Goal: Communication & Community: Answer question/provide support

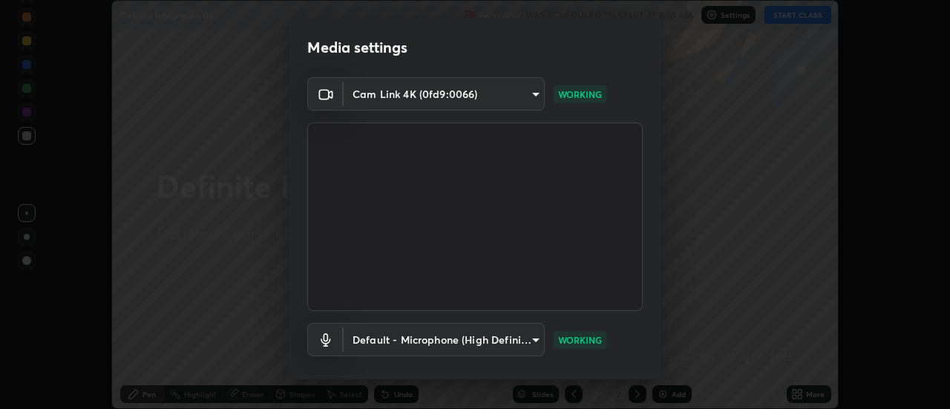
scroll to position [78, 0]
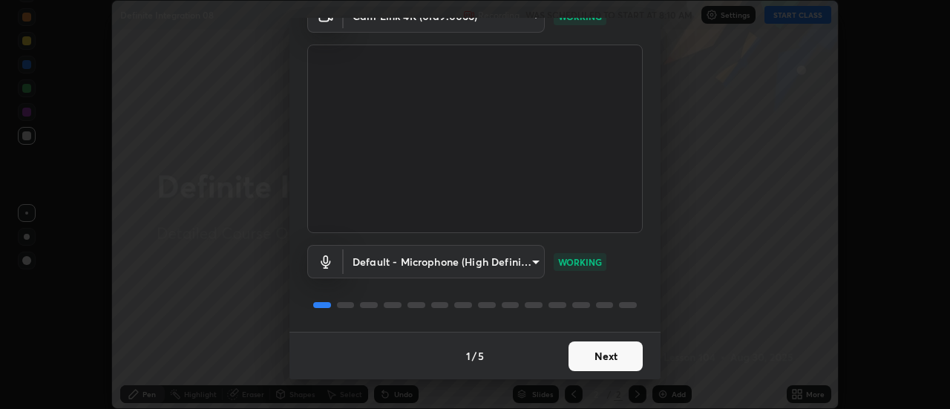
click at [612, 351] on button "Next" at bounding box center [606, 356] width 74 height 30
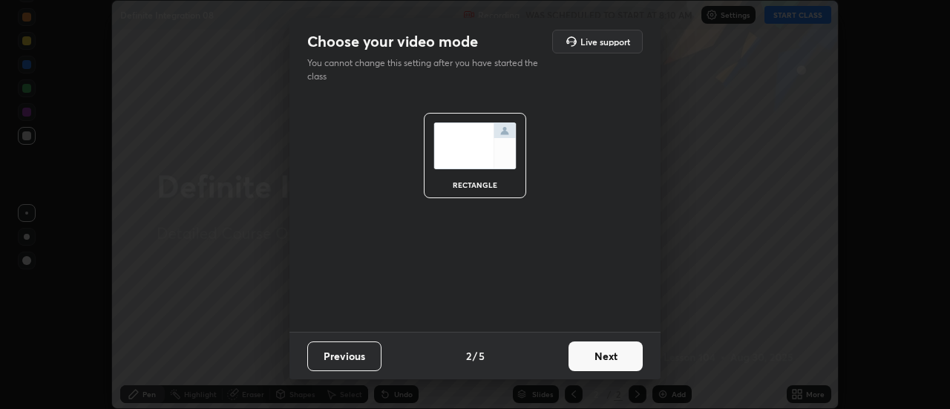
click at [612, 350] on button "Next" at bounding box center [606, 356] width 74 height 30
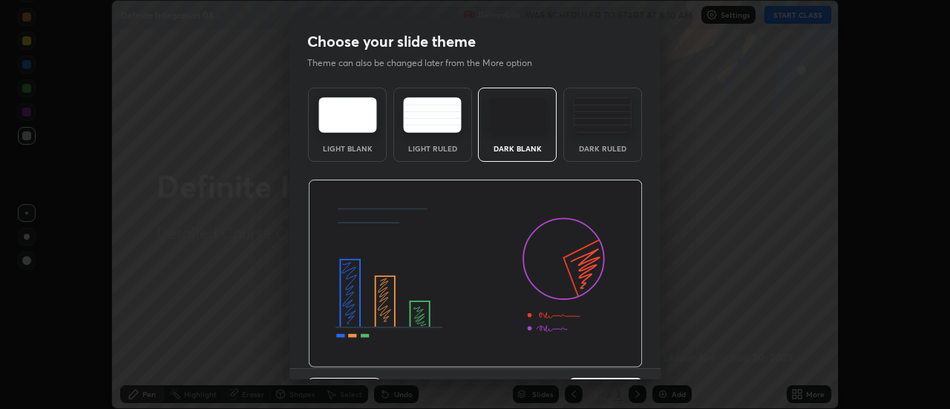
scroll to position [36, 0]
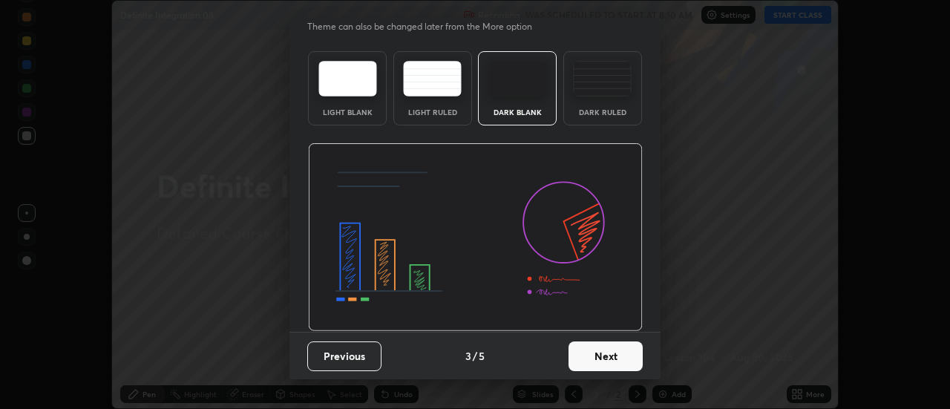
click at [618, 359] on button "Next" at bounding box center [606, 356] width 74 height 30
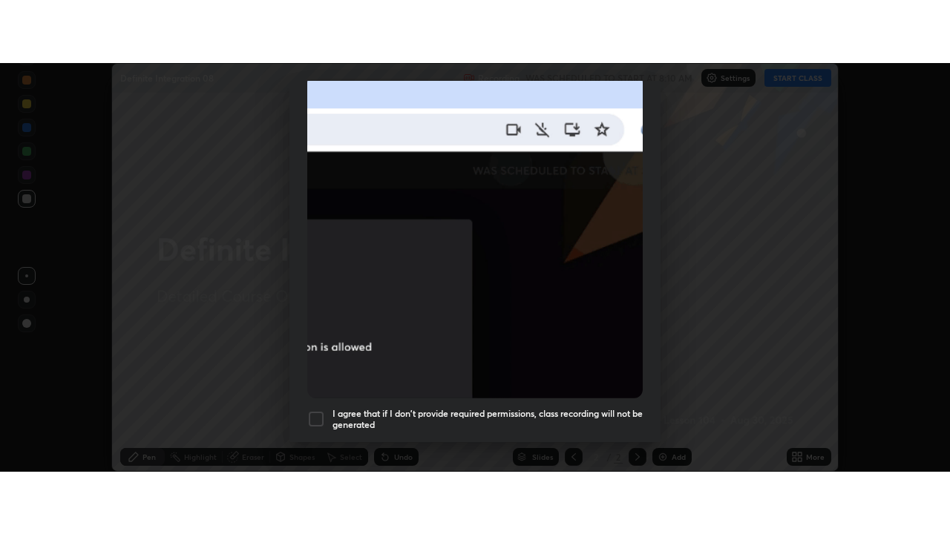
scroll to position [381, 0]
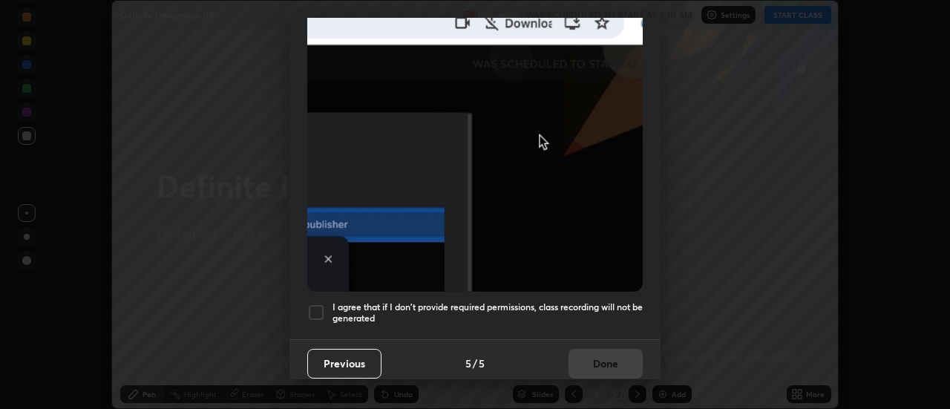
click at [315, 306] on div at bounding box center [316, 313] width 18 height 18
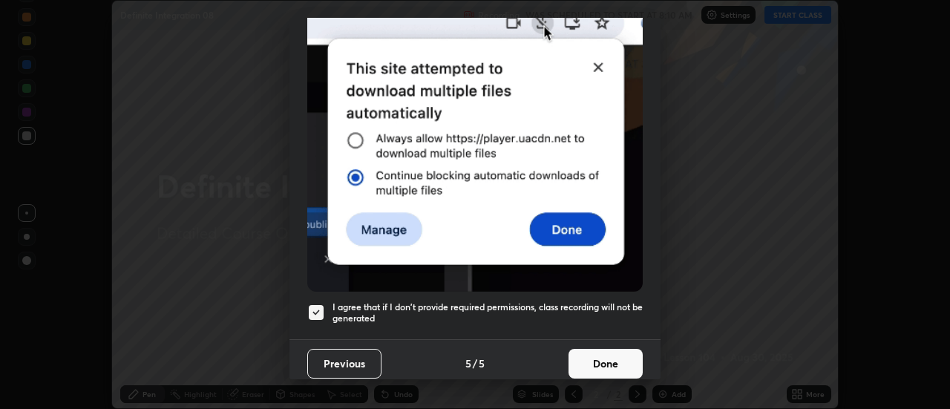
click at [604, 356] on button "Done" at bounding box center [606, 364] width 74 height 30
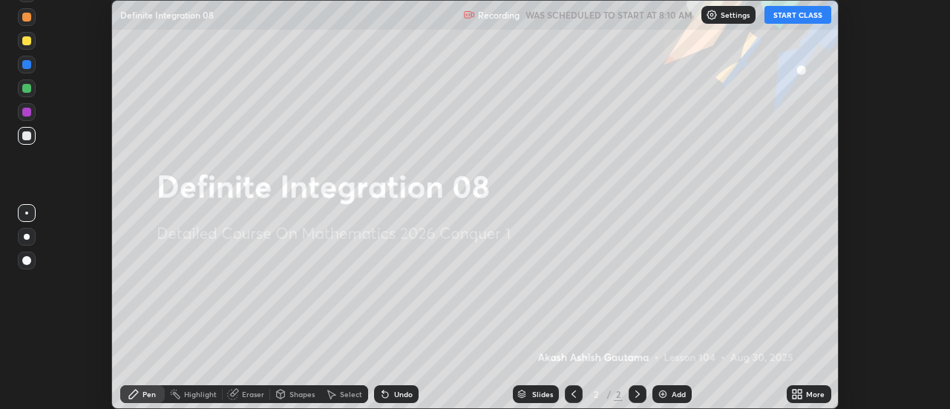
click at [792, 14] on button "START CLASS" at bounding box center [798, 15] width 67 height 18
click at [802, 396] on icon at bounding box center [801, 397] width 4 height 4
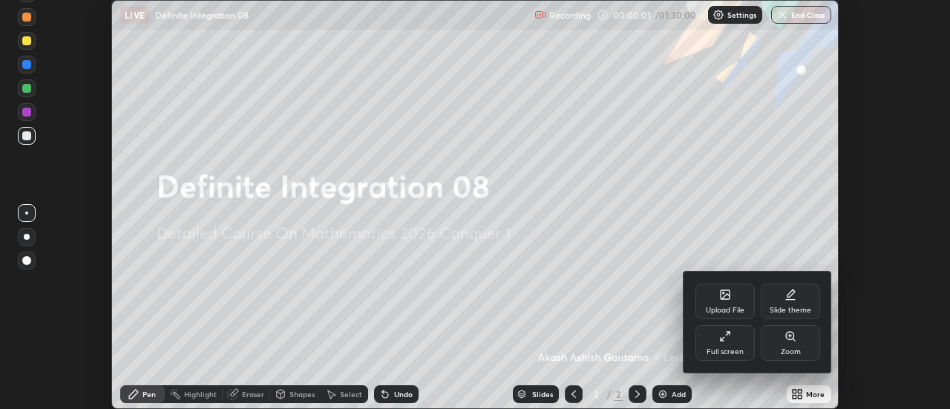
click at [732, 339] on div "Full screen" at bounding box center [725, 343] width 59 height 36
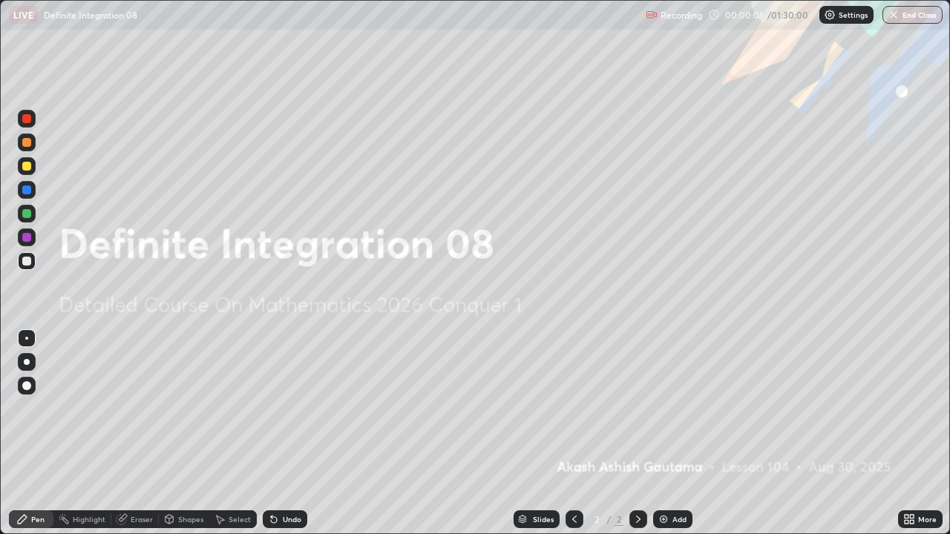
scroll to position [534, 950]
click at [673, 408] on div "Add" at bounding box center [680, 519] width 14 height 7
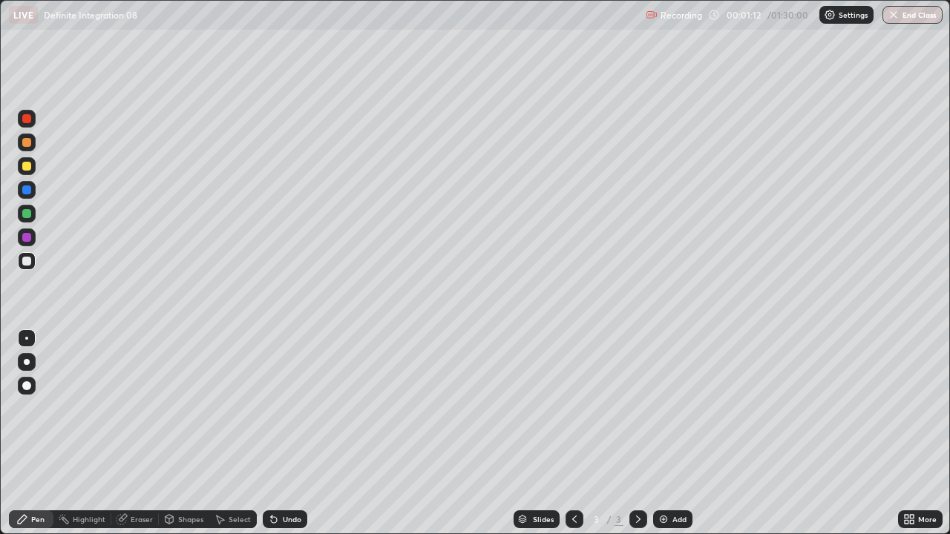
click at [277, 408] on icon at bounding box center [274, 520] width 12 height 12
click at [271, 408] on icon at bounding box center [271, 516] width 1 height 1
click at [145, 408] on div "Eraser" at bounding box center [142, 519] width 22 height 7
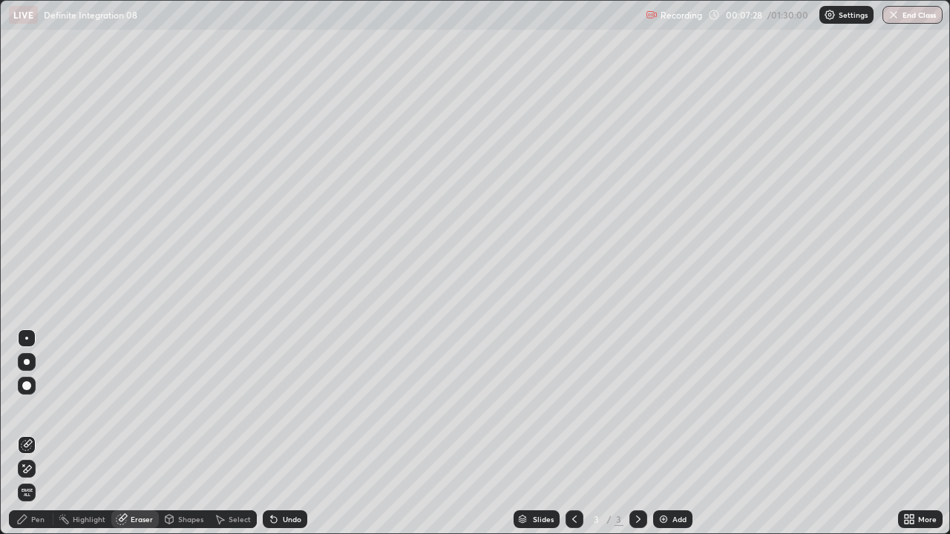
click at [36, 408] on div "Pen" at bounding box center [37, 519] width 13 height 7
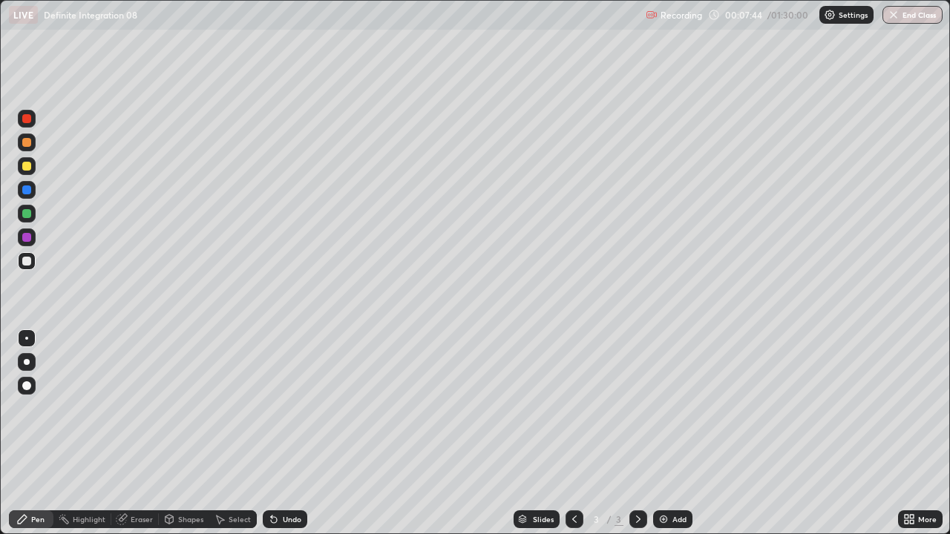
click at [287, 408] on div "Undo" at bounding box center [292, 519] width 19 height 7
click at [687, 408] on div "Add" at bounding box center [672, 520] width 39 height 18
click at [275, 408] on icon at bounding box center [274, 520] width 6 height 6
click at [292, 408] on div "Undo" at bounding box center [292, 519] width 19 height 7
click at [235, 408] on div "Select" at bounding box center [240, 519] width 22 height 7
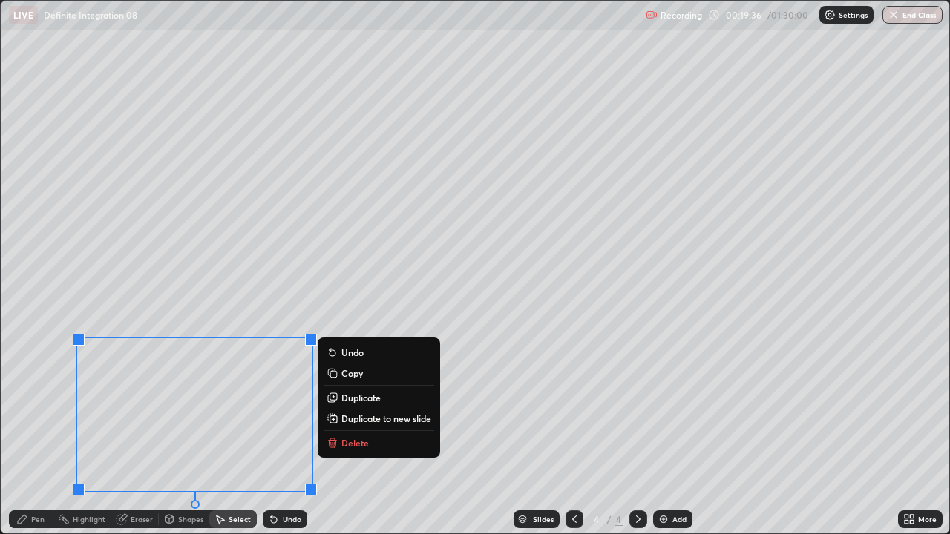
click at [345, 374] on p "Copy" at bounding box center [352, 373] width 22 height 12
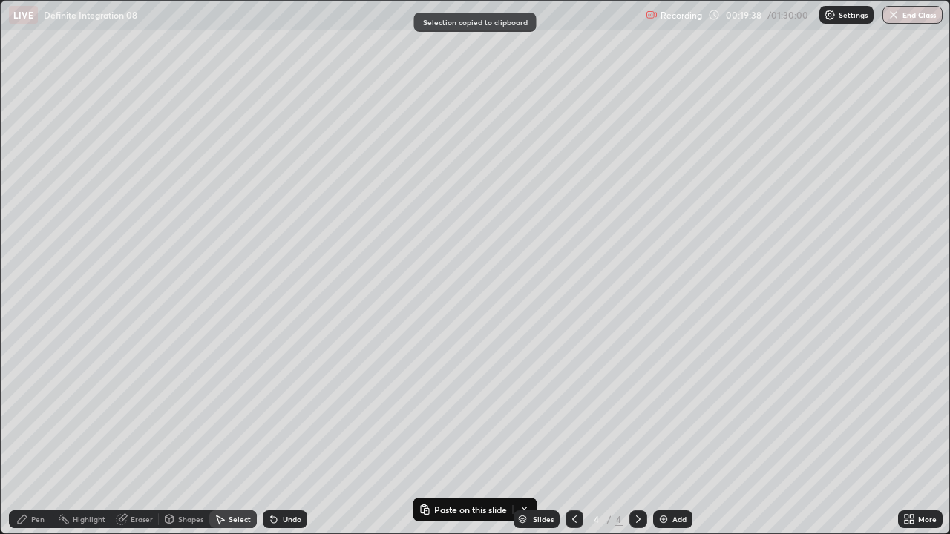
click at [674, 408] on div "Add" at bounding box center [680, 519] width 14 height 7
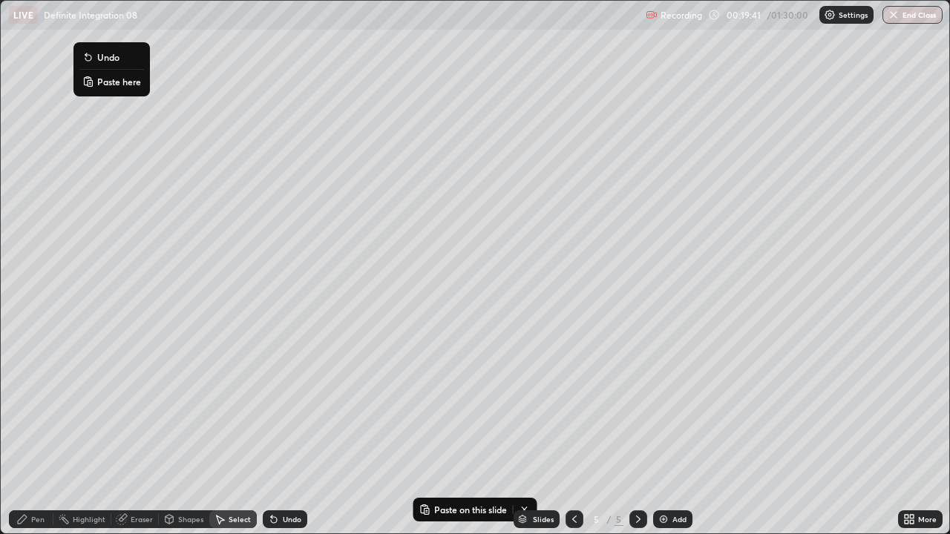
click at [112, 88] on button "Paste here" at bounding box center [111, 82] width 65 height 18
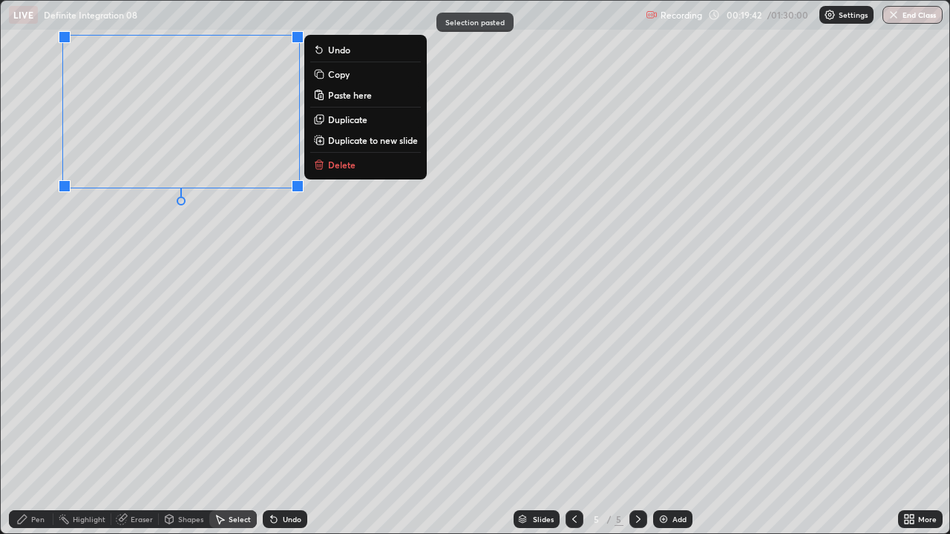
click at [143, 254] on div "0 ° Undo Copy Paste here Duplicate Duplicate to new slide Delete" at bounding box center [475, 267] width 949 height 533
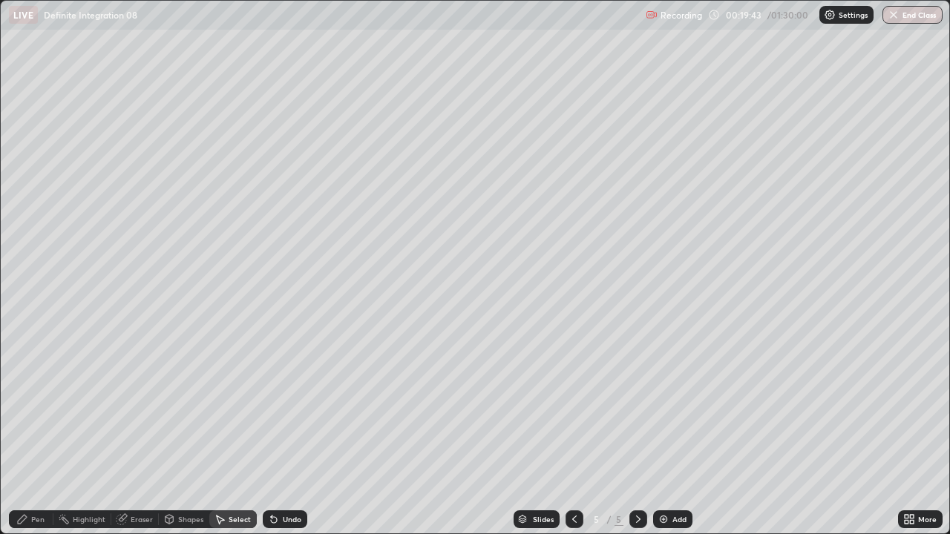
click at [35, 408] on div "Pen" at bounding box center [31, 520] width 45 height 18
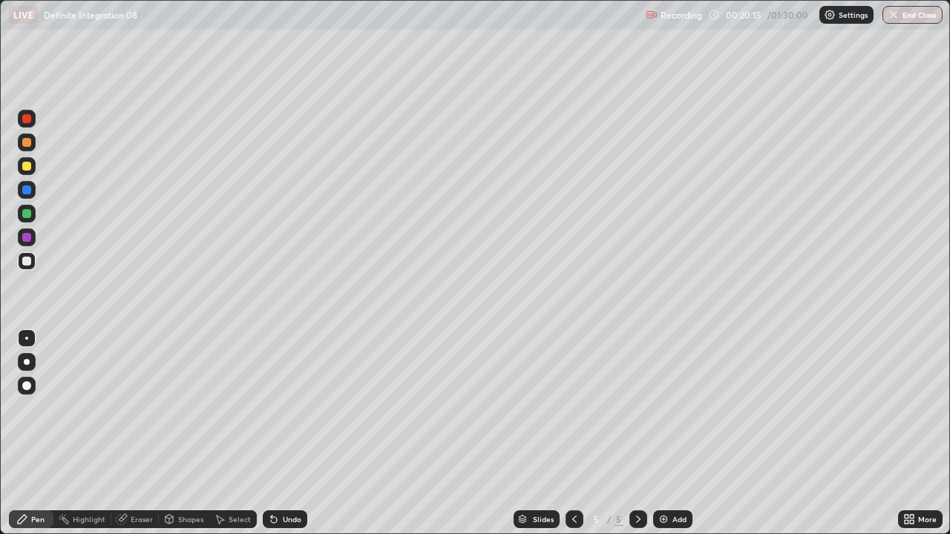
click at [274, 408] on icon at bounding box center [274, 520] width 12 height 12
click at [271, 408] on icon at bounding box center [271, 516] width 1 height 1
click at [277, 408] on icon at bounding box center [274, 520] width 12 height 12
click at [278, 408] on div "Undo" at bounding box center [285, 520] width 45 height 18
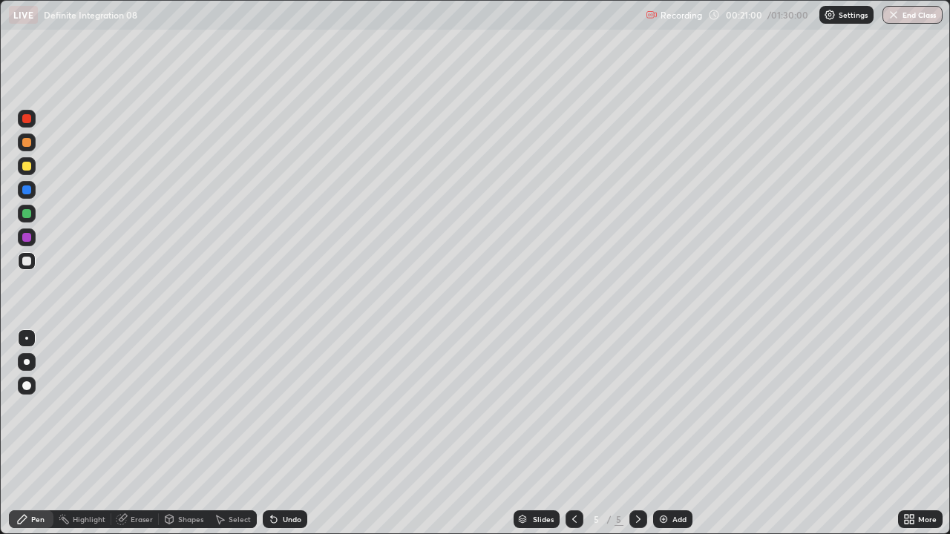
click at [280, 408] on div "Undo" at bounding box center [285, 520] width 45 height 18
click at [283, 408] on div "Undo" at bounding box center [292, 519] width 19 height 7
click at [278, 408] on div "Undo" at bounding box center [285, 520] width 45 height 18
click at [292, 408] on div "Undo" at bounding box center [292, 519] width 19 height 7
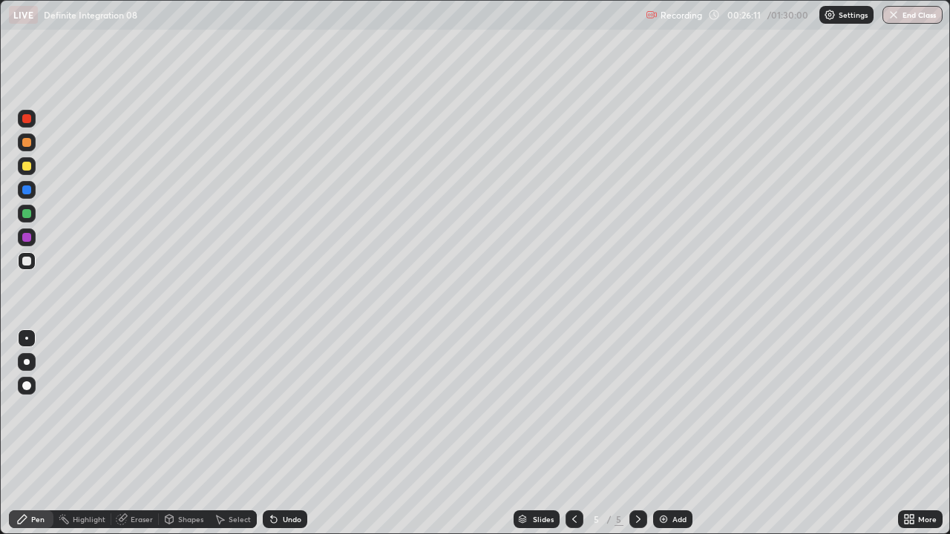
click at [673, 408] on div "Add" at bounding box center [680, 519] width 14 height 7
click at [287, 408] on div "Undo" at bounding box center [292, 519] width 19 height 7
click at [292, 408] on div "Undo" at bounding box center [292, 519] width 19 height 7
click at [285, 408] on div "Undo" at bounding box center [292, 519] width 19 height 7
click at [287, 408] on div "Undo" at bounding box center [292, 519] width 19 height 7
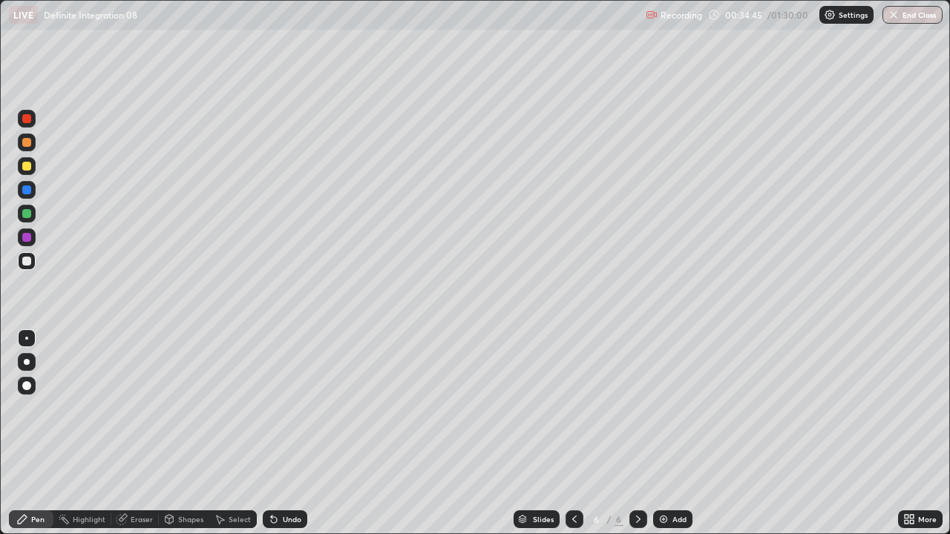
click at [684, 408] on div "Add" at bounding box center [680, 519] width 14 height 7
click at [275, 408] on icon at bounding box center [274, 520] width 6 height 6
click at [30, 167] on div at bounding box center [26, 166] width 9 height 9
click at [276, 408] on icon at bounding box center [274, 520] width 12 height 12
click at [180, 408] on div "Shapes" at bounding box center [190, 519] width 25 height 7
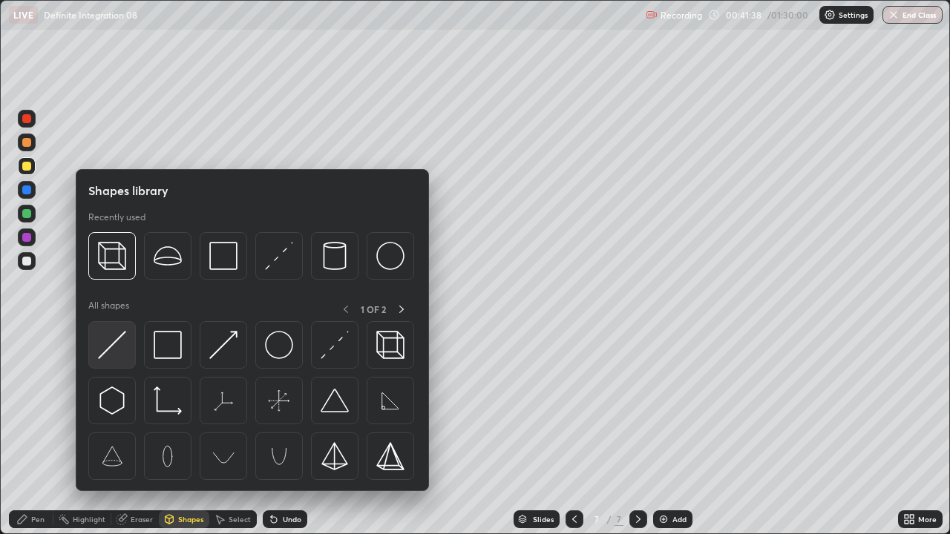
click at [120, 340] on img at bounding box center [112, 345] width 28 height 28
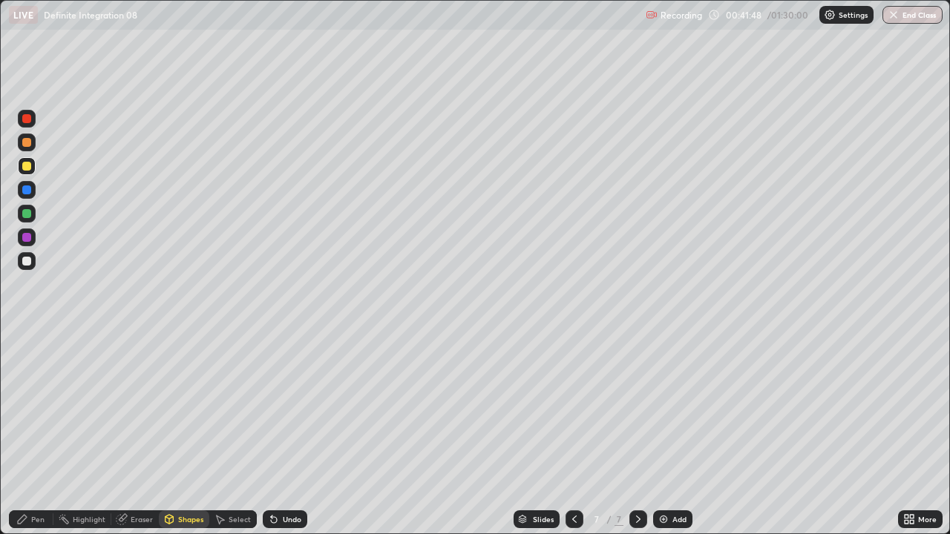
click at [30, 215] on div at bounding box center [26, 213] width 9 height 9
click at [272, 408] on icon at bounding box center [274, 520] width 6 height 6
click at [33, 408] on div "Pen" at bounding box center [37, 519] width 13 height 7
click at [28, 166] on div at bounding box center [26, 166] width 9 height 9
click at [271, 408] on icon at bounding box center [271, 516] width 1 height 1
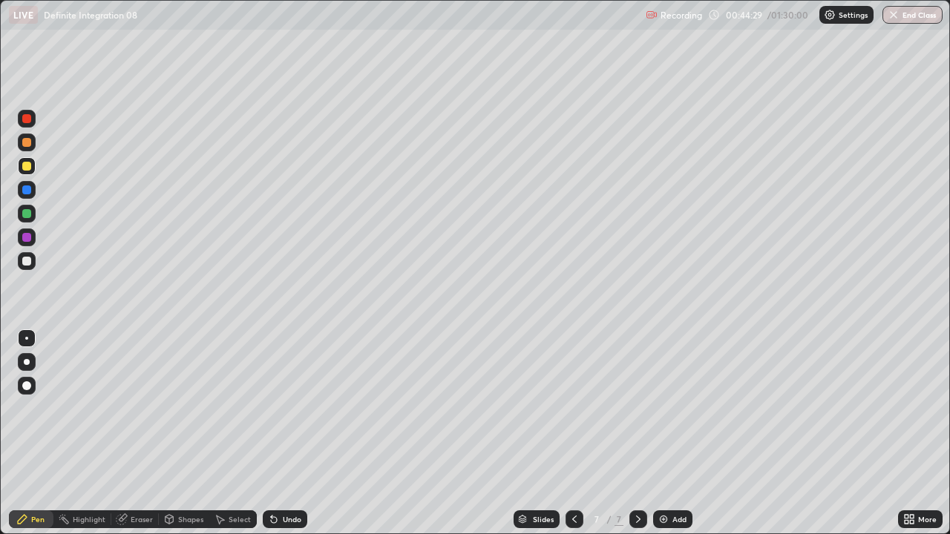
click at [271, 408] on icon at bounding box center [274, 520] width 6 height 6
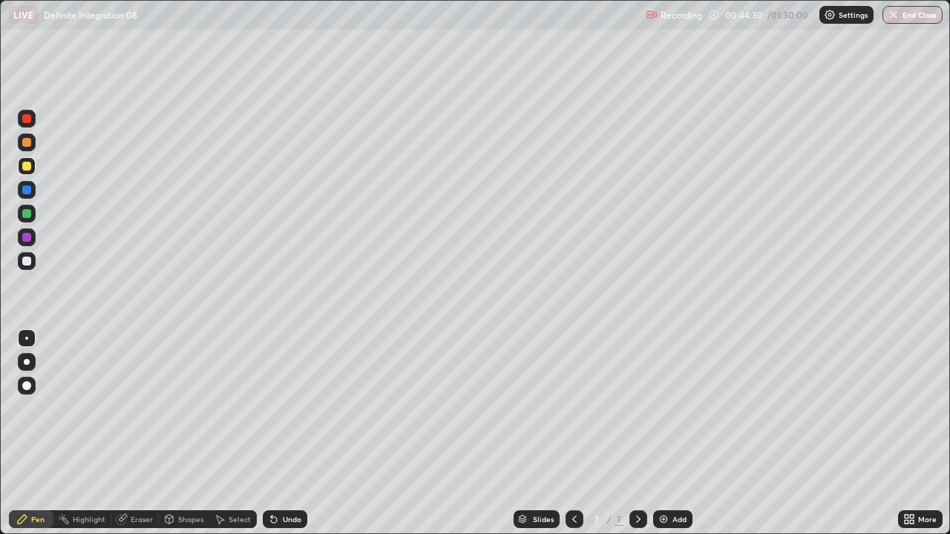
click at [271, 408] on icon at bounding box center [274, 520] width 6 height 6
click at [27, 190] on div at bounding box center [26, 190] width 9 height 9
click at [29, 261] on div at bounding box center [26, 261] width 9 height 9
click at [132, 408] on div "Eraser" at bounding box center [142, 519] width 22 height 7
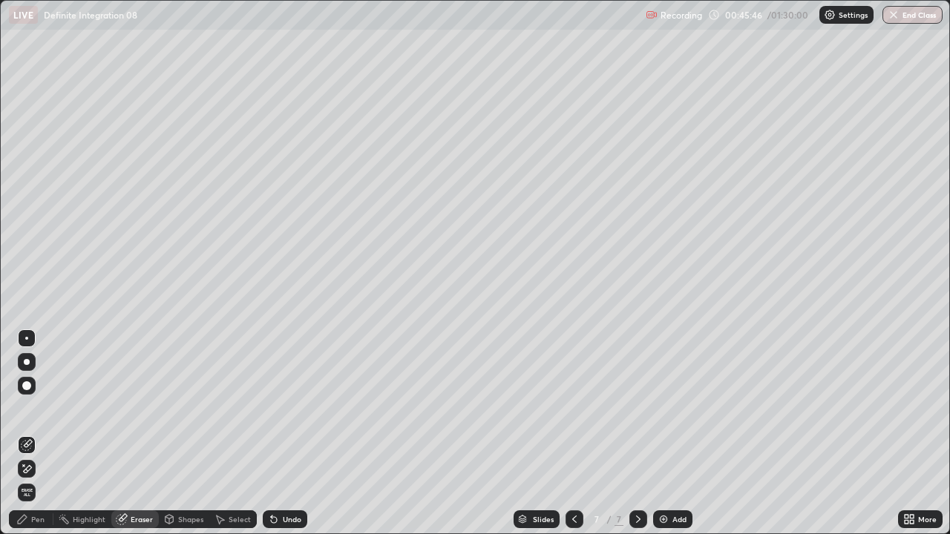
click at [32, 408] on div "Pen" at bounding box center [37, 519] width 13 height 7
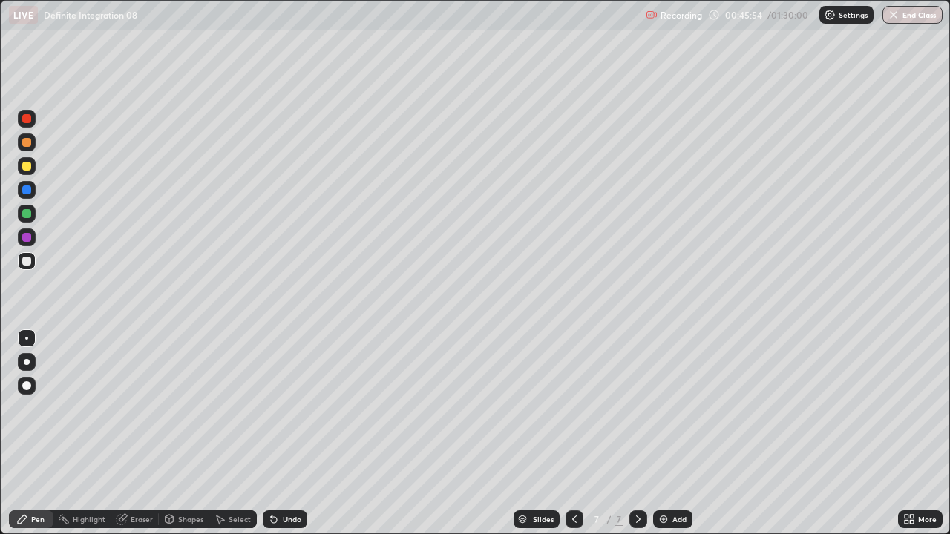
click at [27, 143] on div at bounding box center [26, 142] width 9 height 9
click at [29, 261] on div at bounding box center [26, 261] width 9 height 9
click at [681, 408] on div "Add" at bounding box center [680, 519] width 14 height 7
click at [280, 408] on div "Undo" at bounding box center [285, 520] width 45 height 18
click at [226, 408] on div "Select" at bounding box center [233, 520] width 48 height 18
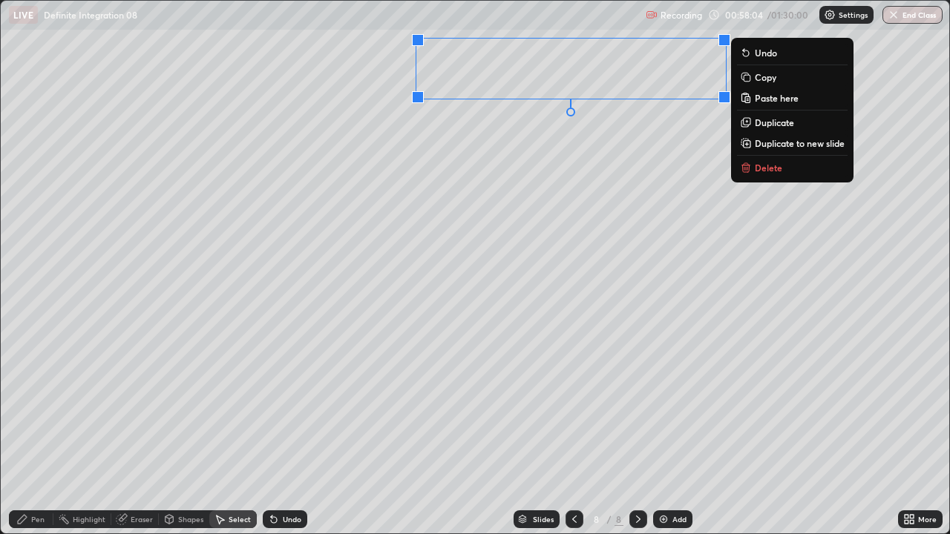
click at [762, 79] on p "Copy" at bounding box center [766, 77] width 22 height 12
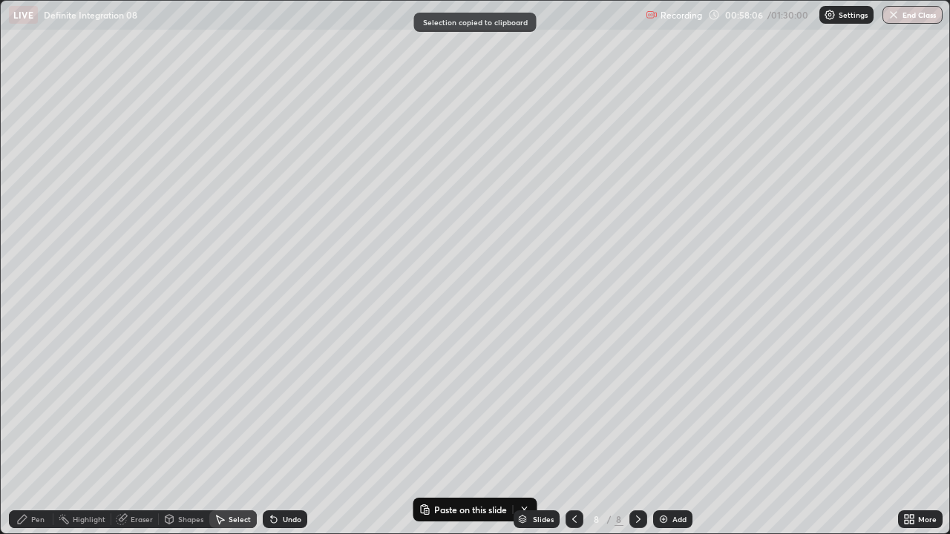
click at [675, 408] on div "Add" at bounding box center [672, 520] width 39 height 18
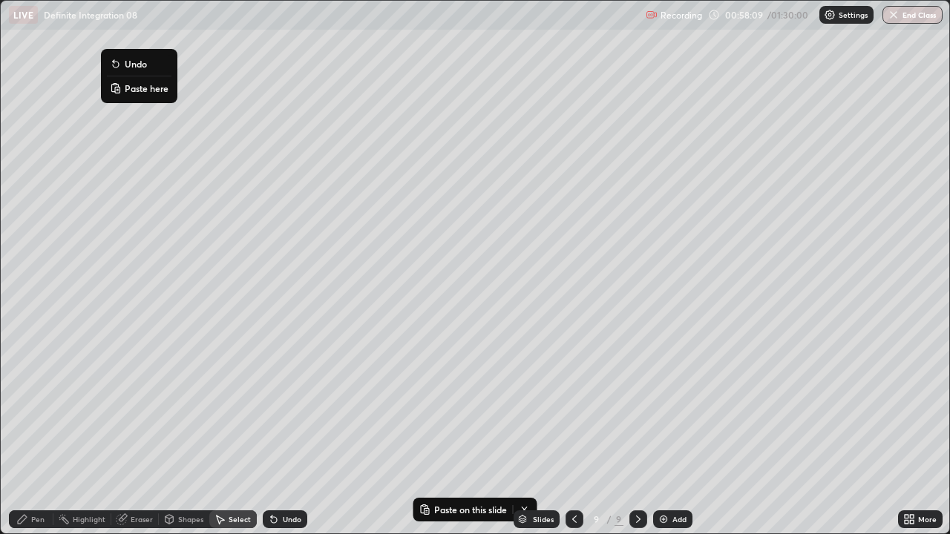
click at [137, 89] on p "Paste here" at bounding box center [147, 88] width 44 height 12
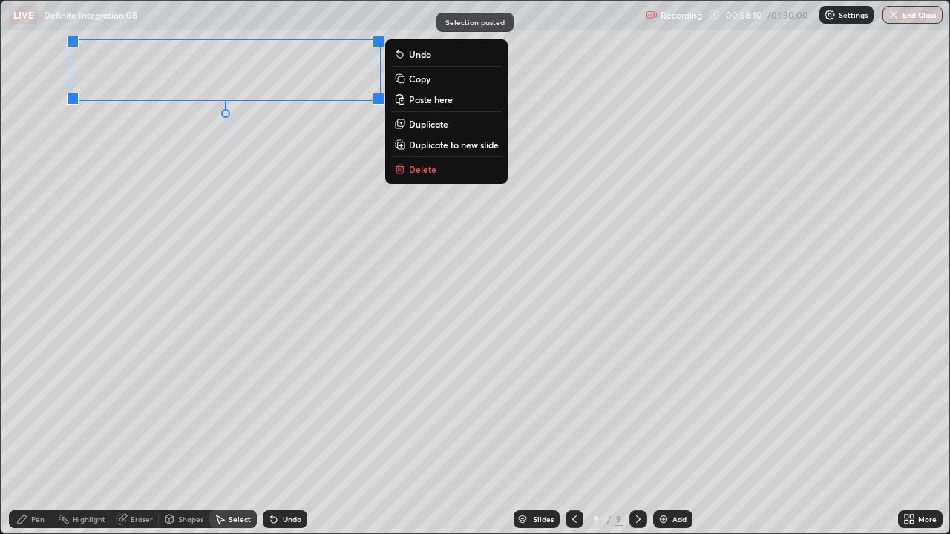
click at [125, 157] on div "0 ° Undo Copy Paste here Duplicate Duplicate to new slide Delete" at bounding box center [475, 267] width 949 height 533
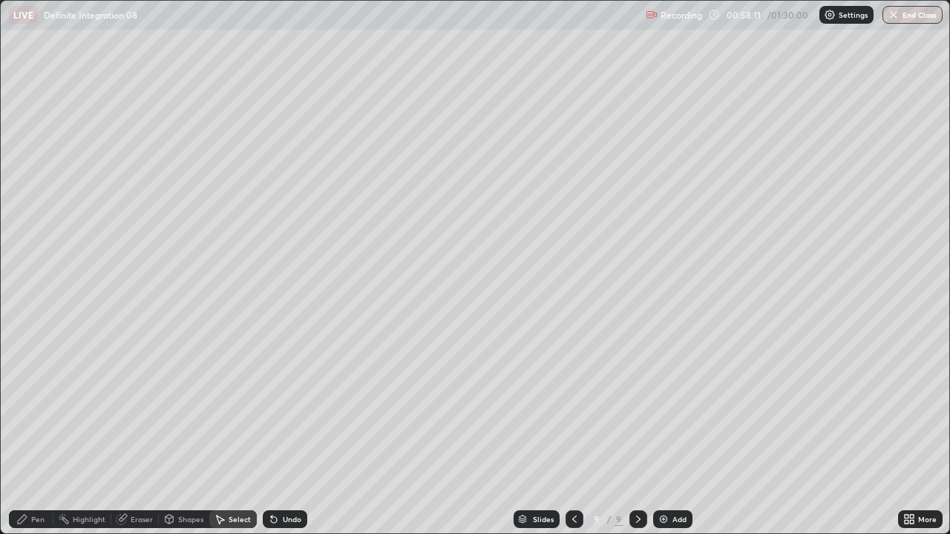
click at [30, 408] on div "Pen" at bounding box center [31, 520] width 45 height 18
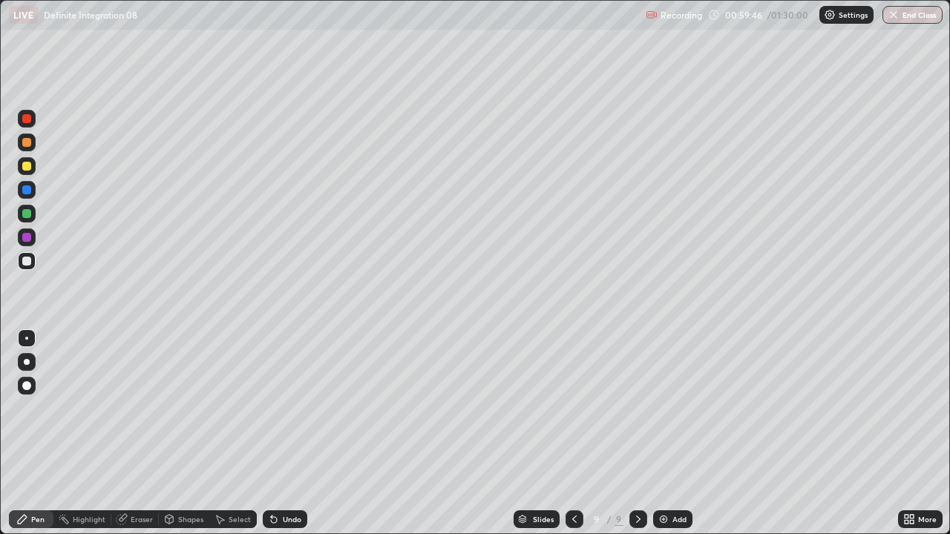
click at [573, 408] on icon at bounding box center [575, 520] width 12 height 12
click at [240, 408] on div "Select" at bounding box center [240, 519] width 22 height 7
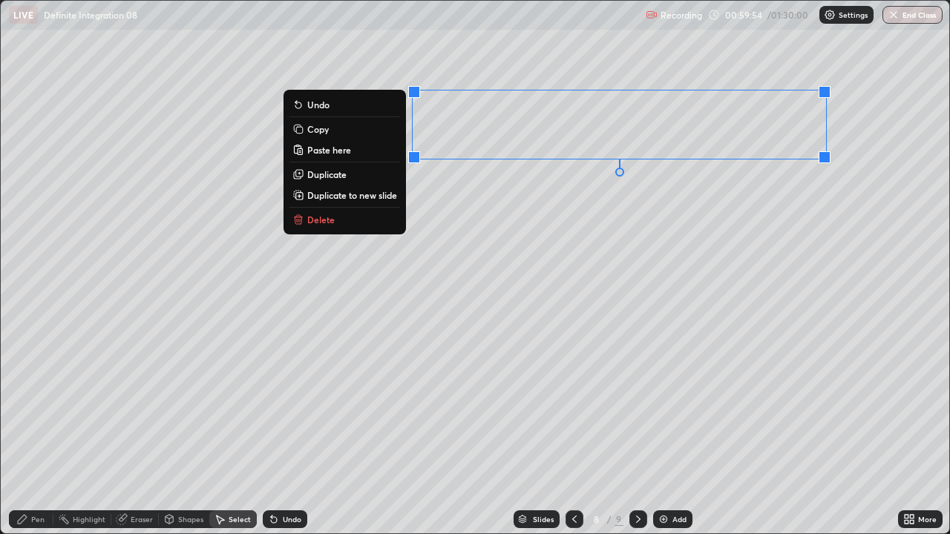
click at [319, 131] on p "Copy" at bounding box center [318, 129] width 22 height 12
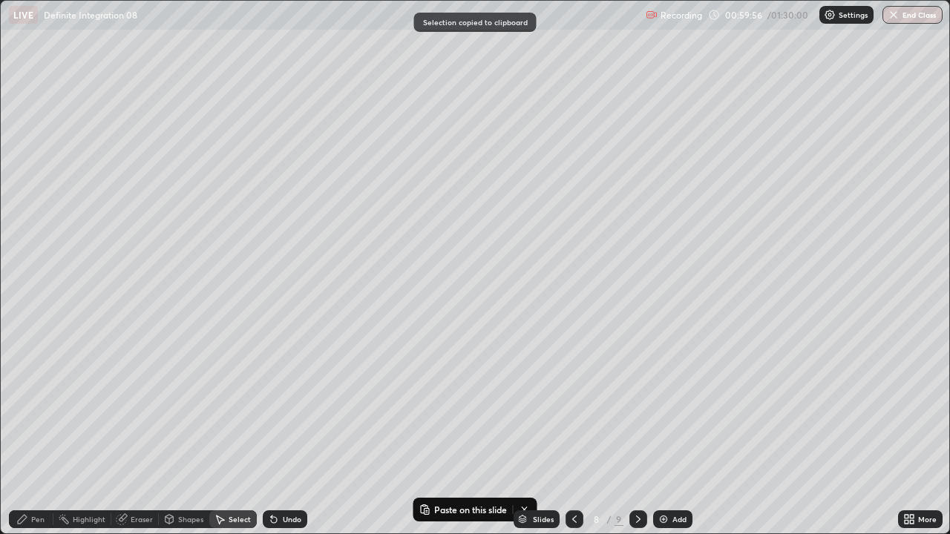
click at [637, 408] on icon at bounding box center [638, 520] width 12 height 12
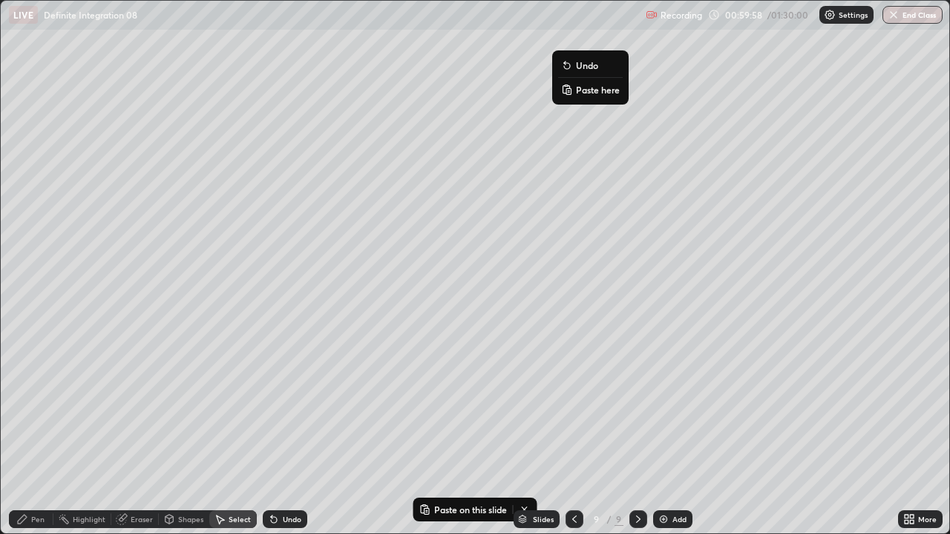
click at [596, 93] on p "Paste here" at bounding box center [598, 90] width 44 height 12
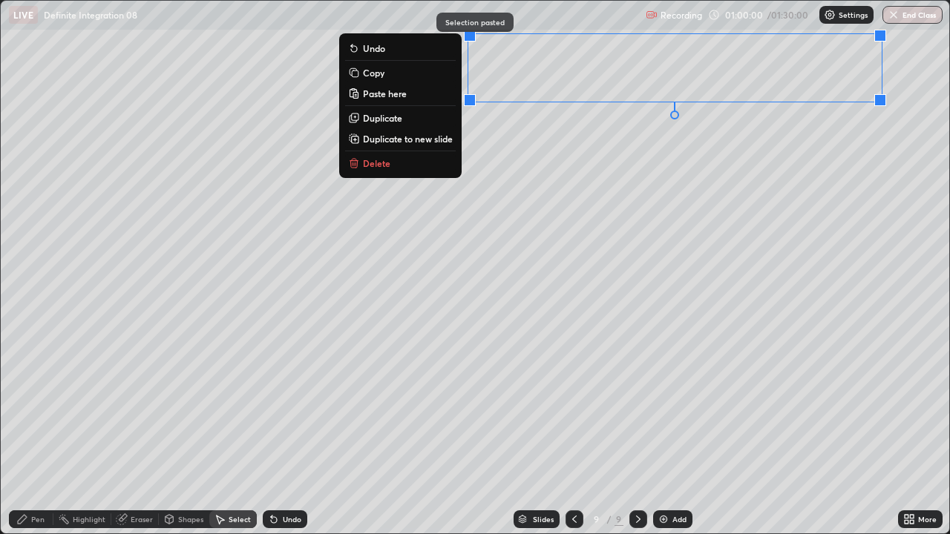
click at [471, 99] on div at bounding box center [470, 100] width 12 height 12
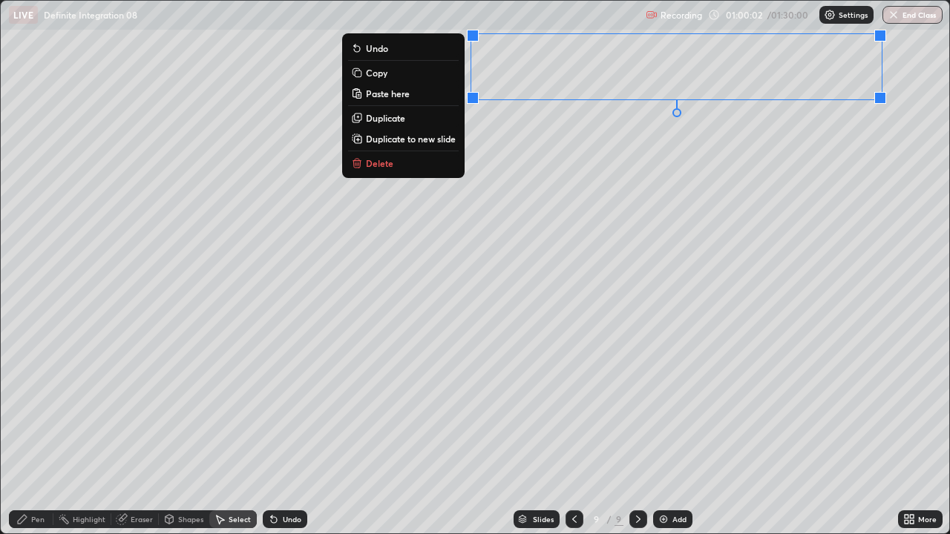
click at [380, 164] on p "Delete" at bounding box center [379, 163] width 27 height 12
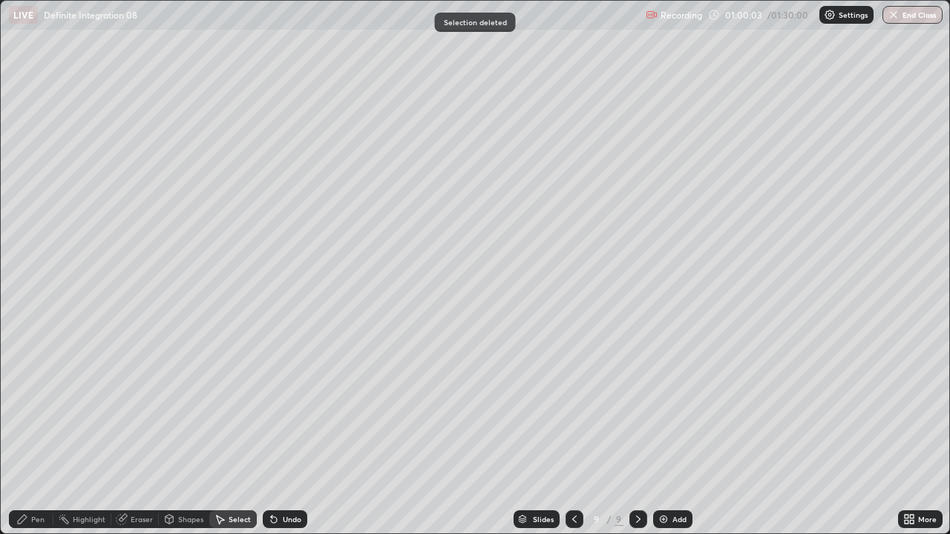
click at [573, 408] on icon at bounding box center [575, 520] width 12 height 12
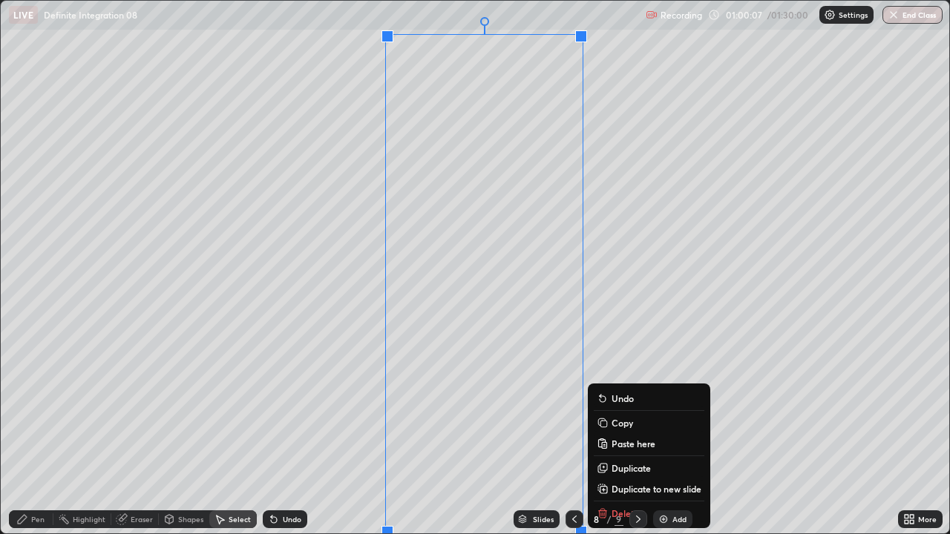
click at [488, 408] on div "0 ° Undo Copy Paste here Duplicate Duplicate to new slide Delete" at bounding box center [475, 267] width 949 height 533
click at [780, 333] on div "0 ° Undo Copy Paste here Duplicate Duplicate to new slide Delete" at bounding box center [475, 267] width 949 height 533
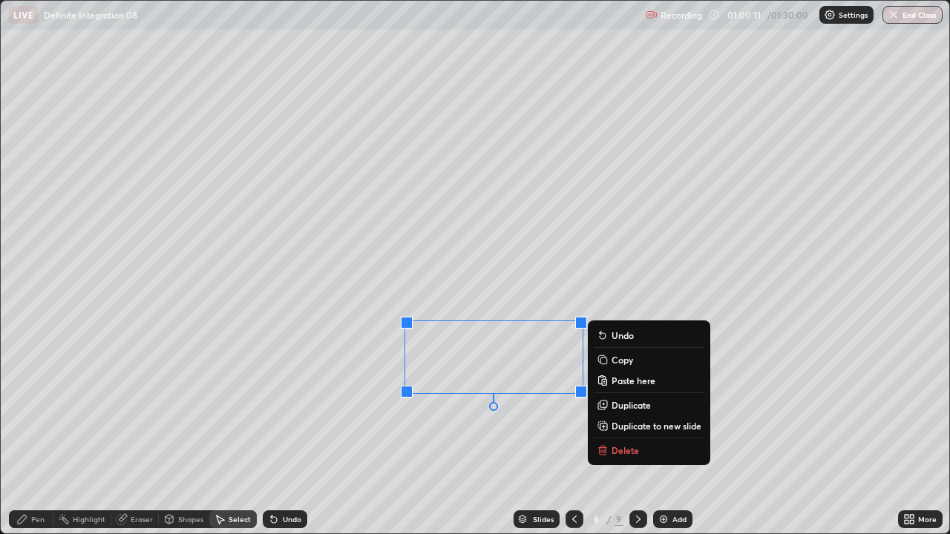
click at [779, 347] on div "0 ° Undo Copy Paste here Duplicate Duplicate to new slide Delete" at bounding box center [475, 267] width 949 height 533
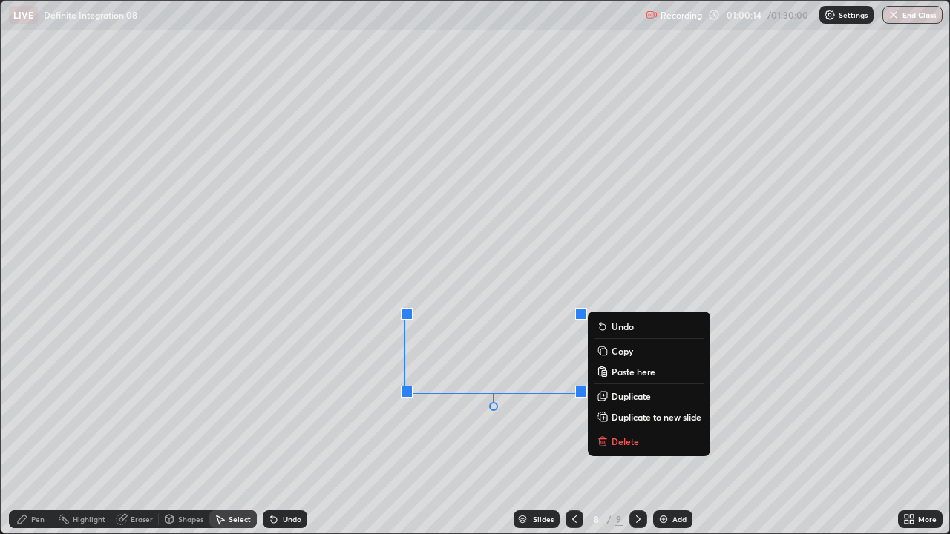
click at [624, 353] on p "Copy" at bounding box center [623, 351] width 22 height 12
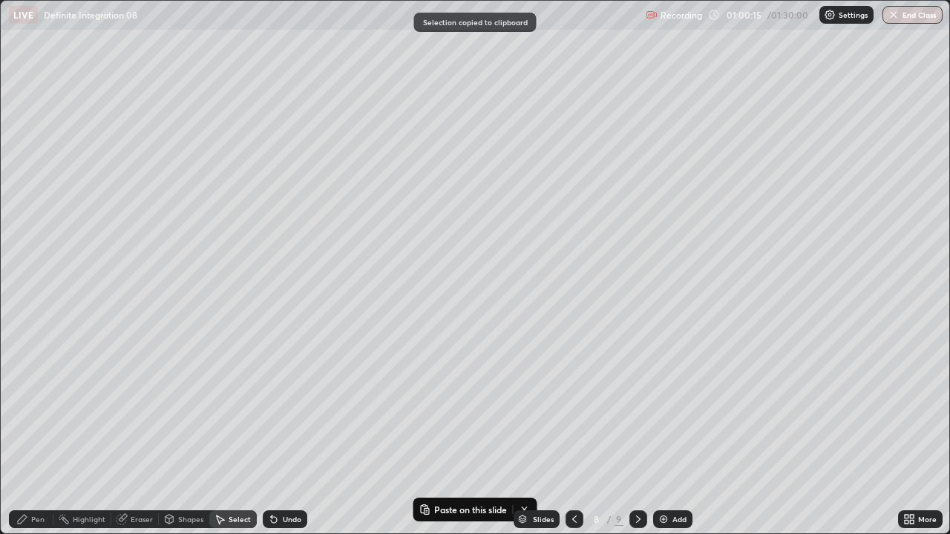
click at [637, 408] on icon at bounding box center [638, 520] width 12 height 12
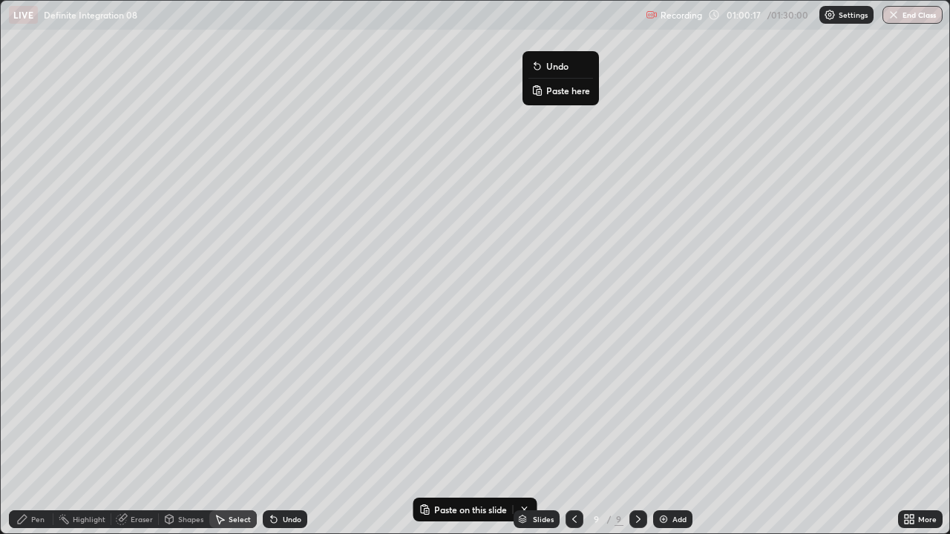
click at [556, 91] on p "Paste here" at bounding box center [568, 91] width 44 height 12
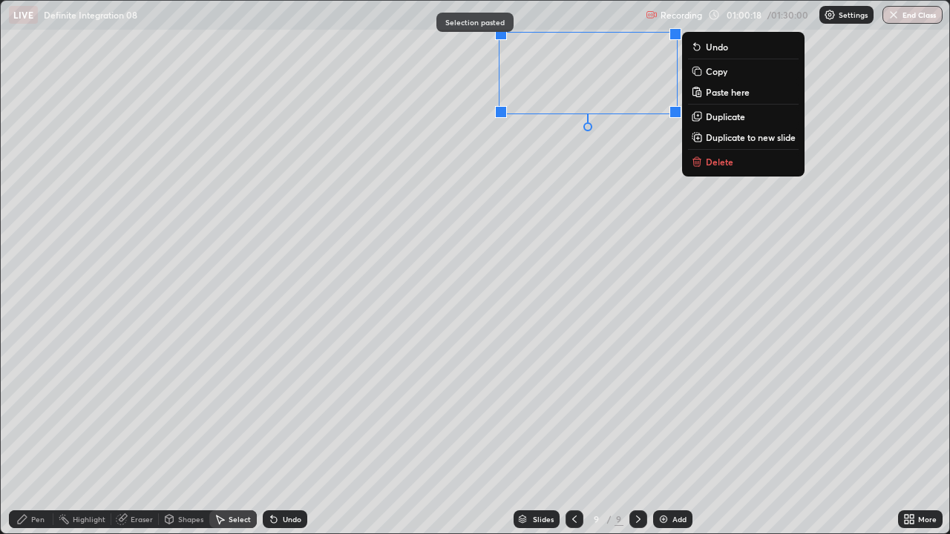
click at [554, 205] on div "0 ° Undo Copy Paste here Duplicate Duplicate to new slide Delete" at bounding box center [475, 267] width 949 height 533
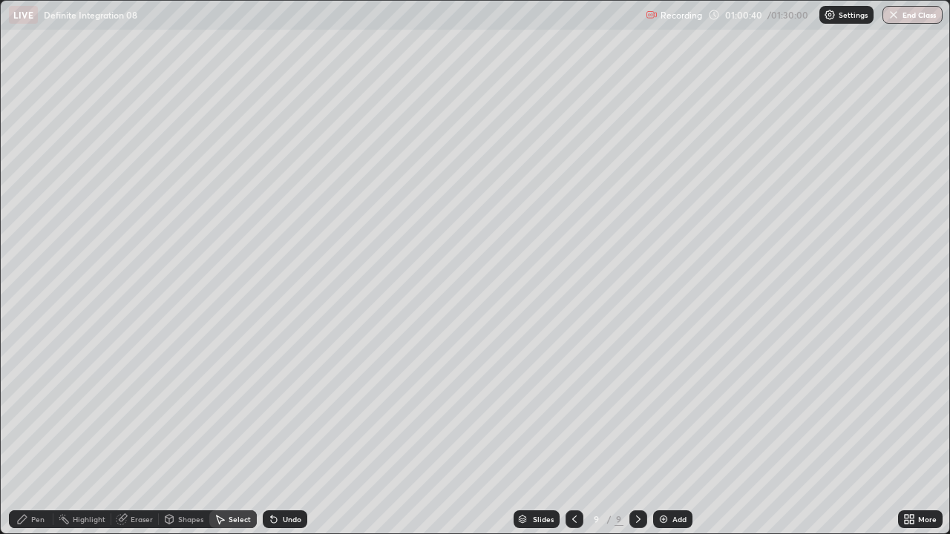
click at [41, 408] on div "Pen" at bounding box center [37, 519] width 13 height 7
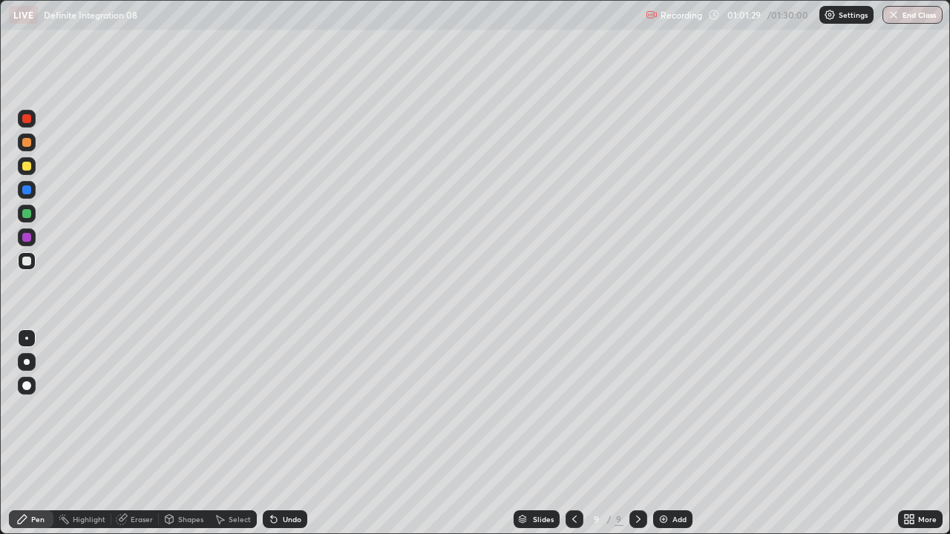
click at [284, 408] on div "Undo" at bounding box center [292, 519] width 19 height 7
click at [293, 408] on div "Undo" at bounding box center [292, 519] width 19 height 7
click at [145, 408] on div "Eraser" at bounding box center [142, 519] width 22 height 7
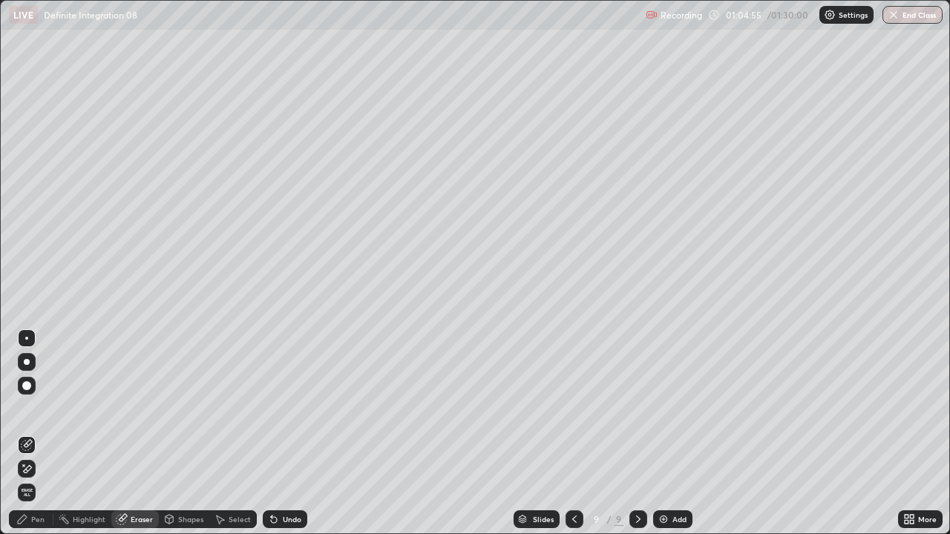
click at [38, 408] on div "Pen" at bounding box center [37, 519] width 13 height 7
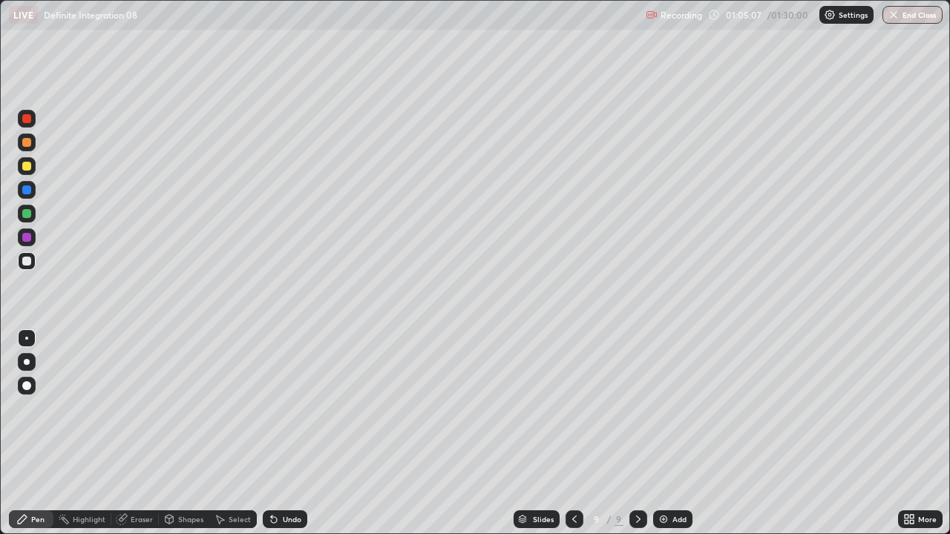
click at [278, 408] on div "Undo" at bounding box center [285, 520] width 45 height 18
click at [279, 408] on div "Undo" at bounding box center [285, 520] width 45 height 18
click at [679, 408] on div "Add" at bounding box center [680, 519] width 14 height 7
click at [574, 408] on icon at bounding box center [574, 519] width 4 height 7
click at [572, 408] on icon at bounding box center [574, 520] width 12 height 12
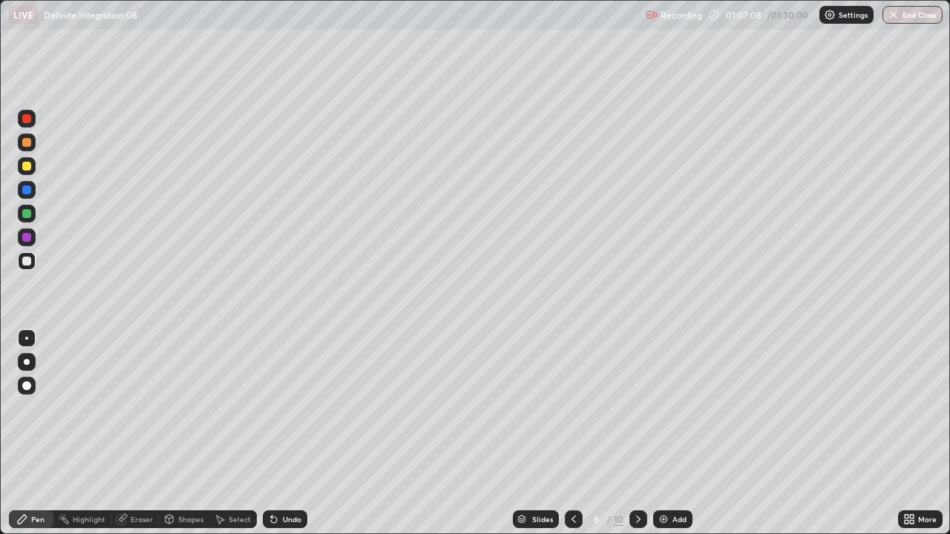
click at [572, 408] on icon at bounding box center [574, 520] width 12 height 12
click at [635, 408] on icon at bounding box center [638, 520] width 12 height 12
click at [640, 408] on icon at bounding box center [638, 520] width 12 height 12
click at [638, 408] on icon at bounding box center [638, 519] width 4 height 7
click at [276, 408] on icon at bounding box center [274, 520] width 12 height 12
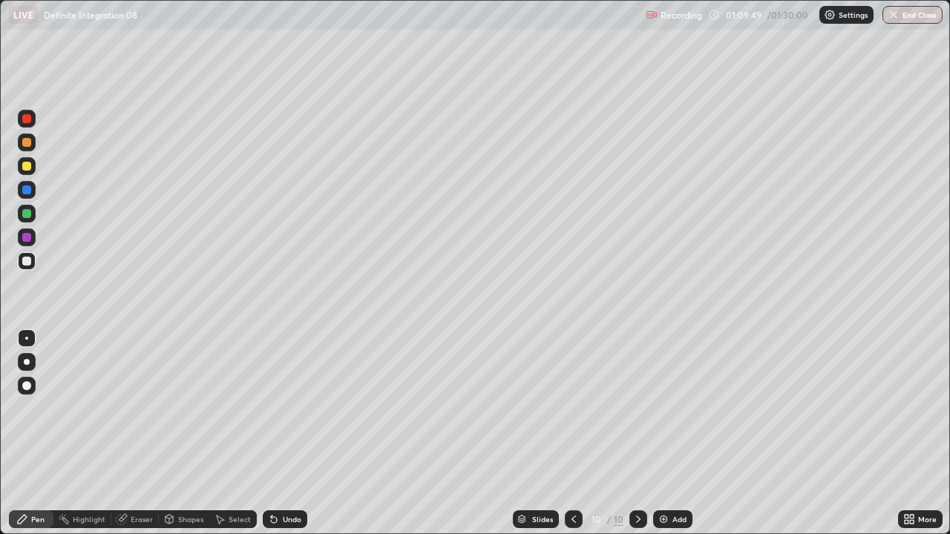
click at [30, 169] on div at bounding box center [26, 166] width 9 height 9
click at [280, 408] on div "Undo" at bounding box center [285, 520] width 45 height 18
click at [30, 261] on div at bounding box center [26, 261] width 9 height 9
click at [290, 408] on div "Undo" at bounding box center [285, 520] width 45 height 18
click at [289, 408] on div "Undo" at bounding box center [285, 520] width 45 height 18
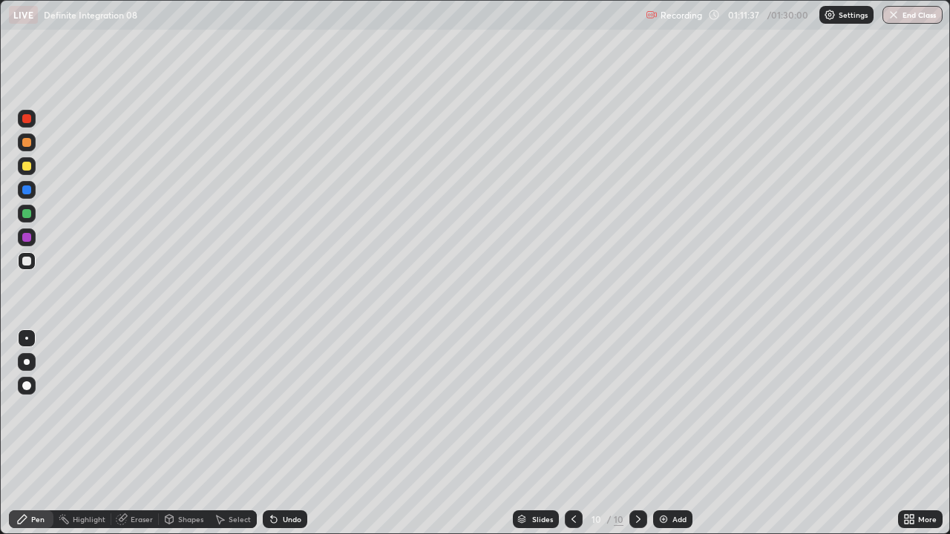
click at [287, 408] on div "Undo" at bounding box center [285, 520] width 45 height 18
click at [286, 408] on div "Undo" at bounding box center [285, 520] width 45 height 18
click at [287, 408] on div "Undo" at bounding box center [285, 520] width 45 height 18
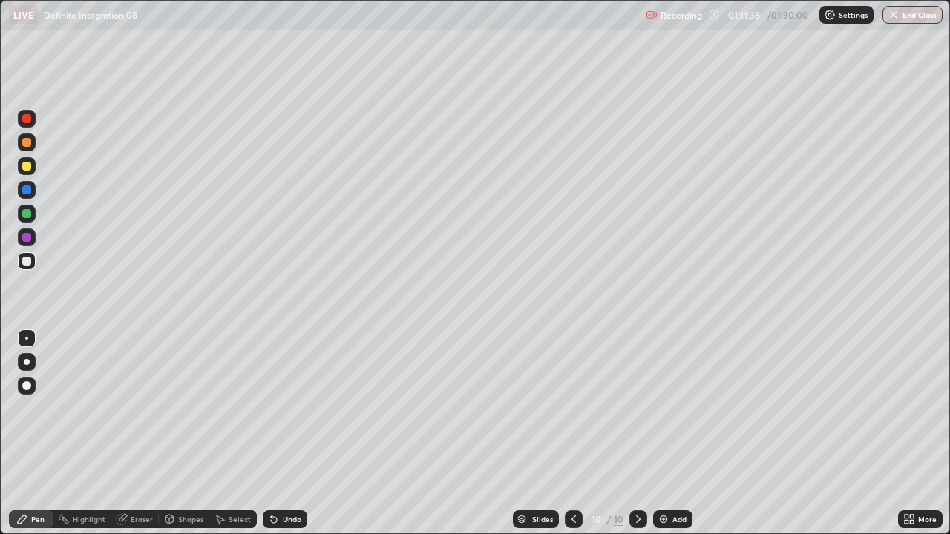
click at [286, 408] on div "Undo" at bounding box center [285, 520] width 45 height 18
click at [287, 408] on div "Undo" at bounding box center [285, 520] width 45 height 18
click at [288, 408] on div "Undo" at bounding box center [285, 520] width 45 height 18
click at [287, 408] on div "Undo" at bounding box center [282, 520] width 50 height 30
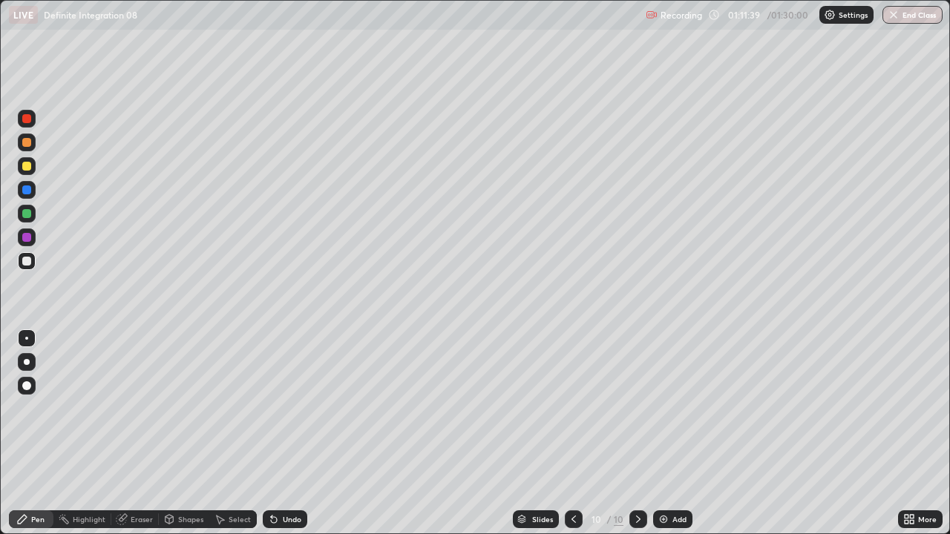
click at [288, 408] on div "Undo" at bounding box center [282, 520] width 50 height 30
click at [289, 408] on div "Undo" at bounding box center [282, 520] width 50 height 30
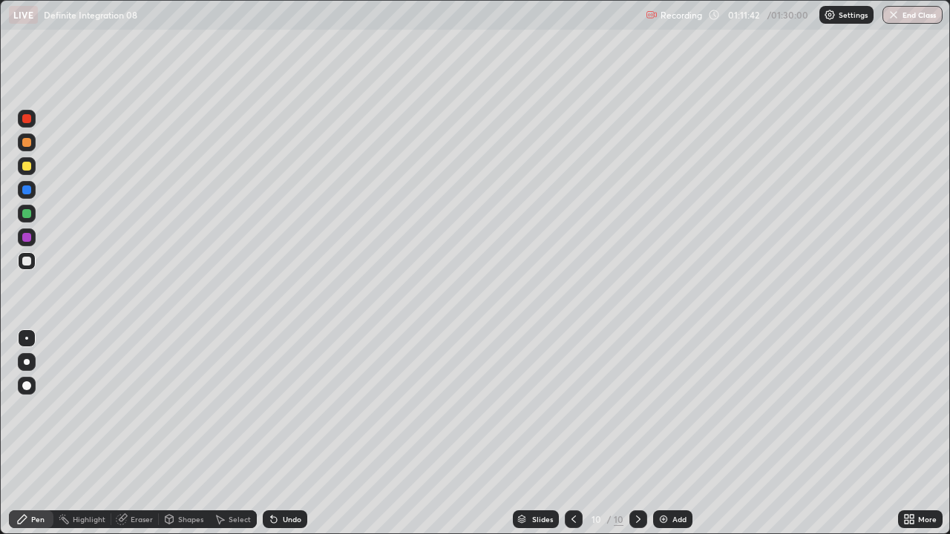
click at [278, 408] on icon at bounding box center [274, 520] width 12 height 12
click at [278, 408] on div "Undo" at bounding box center [285, 520] width 45 height 18
click at [278, 408] on icon at bounding box center [274, 520] width 12 height 12
click at [278, 408] on div "Undo" at bounding box center [285, 520] width 45 height 18
click at [279, 408] on div "Undo" at bounding box center [285, 520] width 45 height 18
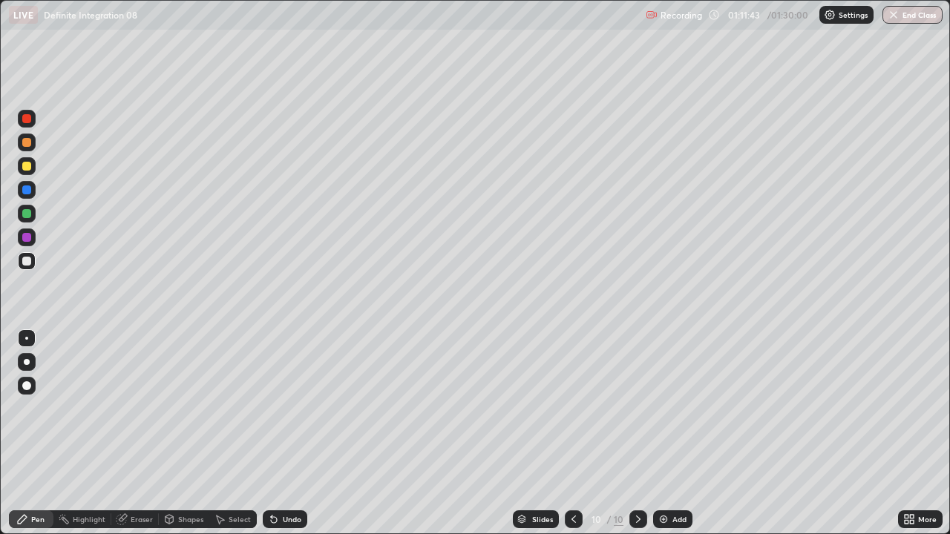
click at [285, 408] on div "Undo" at bounding box center [292, 519] width 19 height 7
click at [284, 408] on div "Undo" at bounding box center [292, 519] width 19 height 7
click at [283, 408] on div "Undo" at bounding box center [292, 519] width 19 height 7
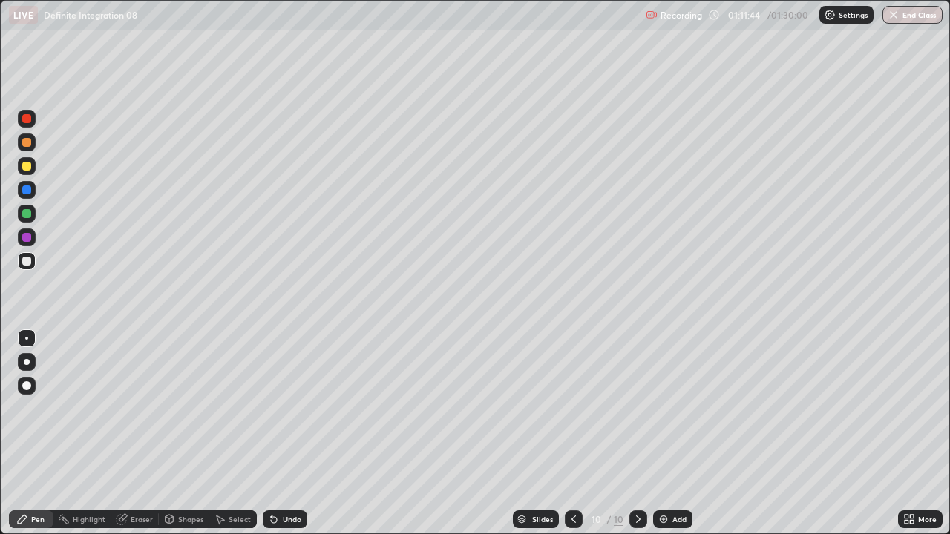
click at [280, 408] on div "Undo" at bounding box center [285, 520] width 45 height 18
click at [27, 166] on div at bounding box center [26, 166] width 9 height 9
click at [30, 261] on div at bounding box center [26, 261] width 9 height 9
click at [28, 169] on div at bounding box center [26, 166] width 9 height 9
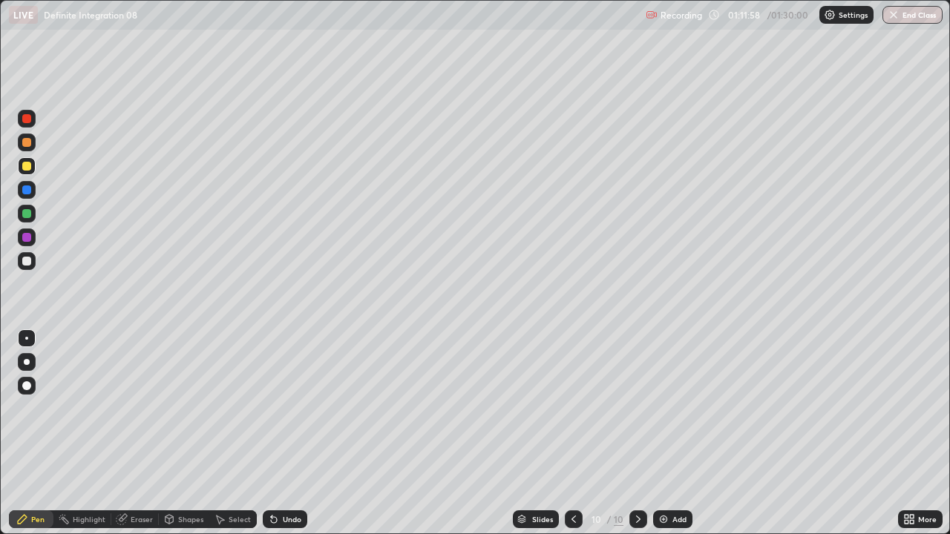
click at [29, 174] on div at bounding box center [27, 166] width 18 height 18
click at [283, 408] on div "Undo" at bounding box center [292, 519] width 19 height 7
click at [681, 408] on div "Add" at bounding box center [680, 519] width 14 height 7
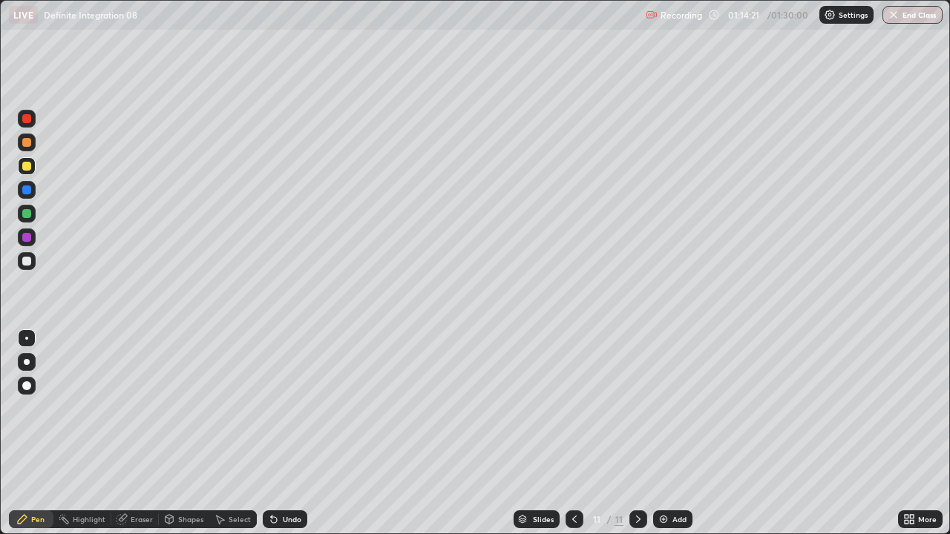
click at [27, 261] on div at bounding box center [26, 261] width 9 height 9
click at [229, 408] on div "Select" at bounding box center [240, 519] width 22 height 7
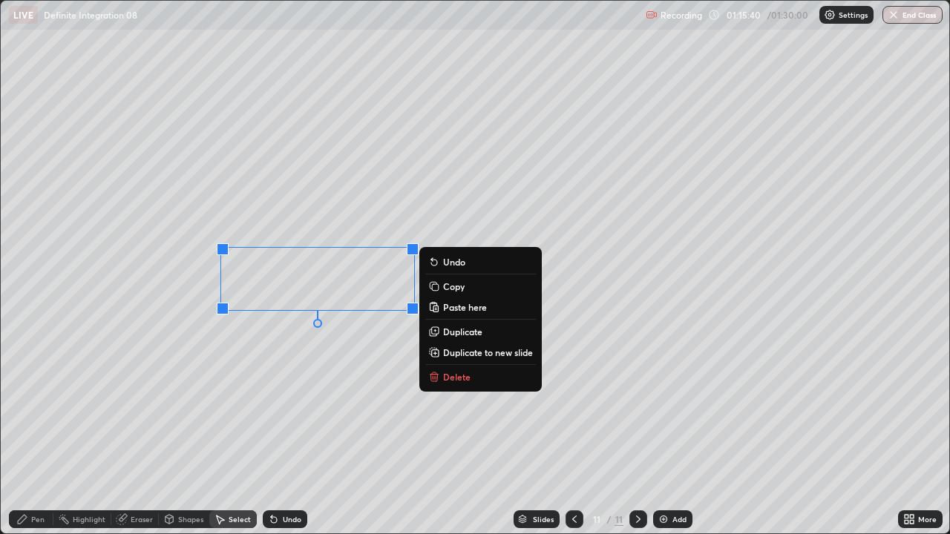
click at [200, 376] on div "0 ° Undo Copy Paste here Duplicate Duplicate to new slide Delete" at bounding box center [475, 267] width 949 height 533
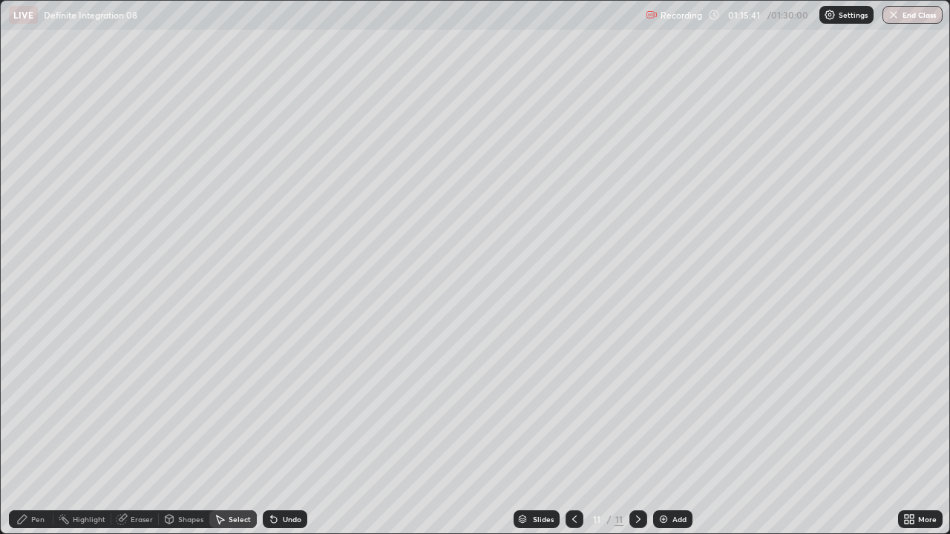
click at [35, 408] on div "Pen" at bounding box center [37, 519] width 13 height 7
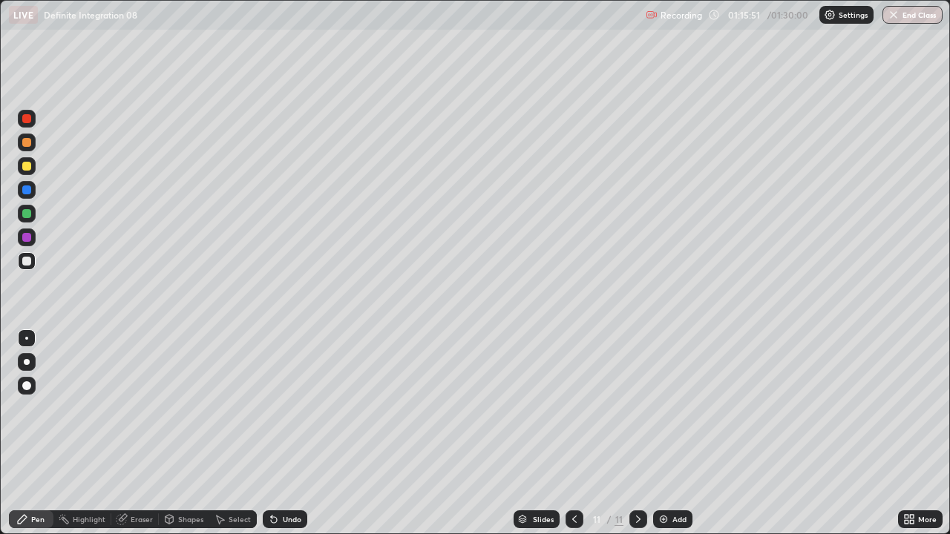
click at [30, 167] on div at bounding box center [26, 166] width 9 height 9
click at [27, 261] on div at bounding box center [26, 261] width 9 height 9
click at [30, 216] on div at bounding box center [26, 213] width 9 height 9
click at [30, 264] on div at bounding box center [26, 261] width 9 height 9
click at [293, 408] on div "Undo" at bounding box center [292, 519] width 19 height 7
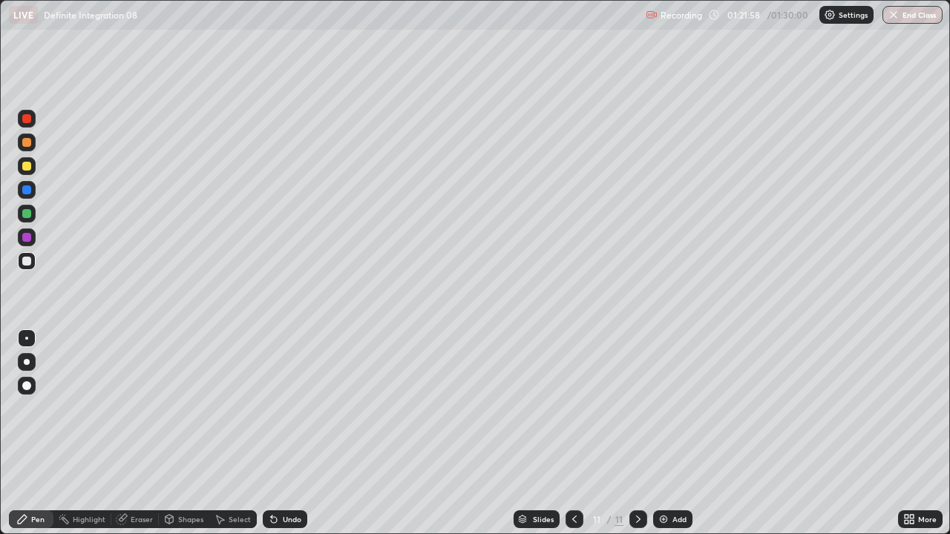
click at [232, 408] on div "Select" at bounding box center [240, 519] width 22 height 7
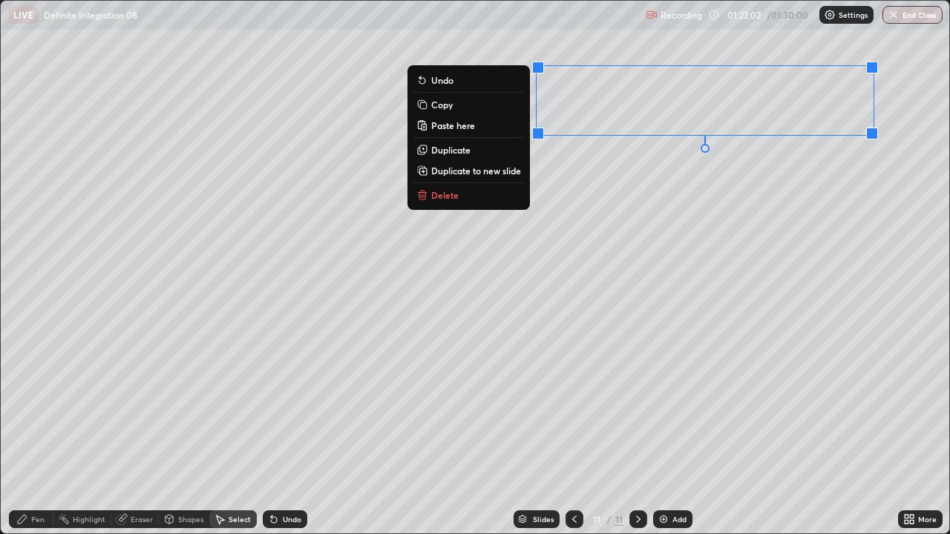
click at [445, 112] on button "Copy" at bounding box center [468, 105] width 111 height 18
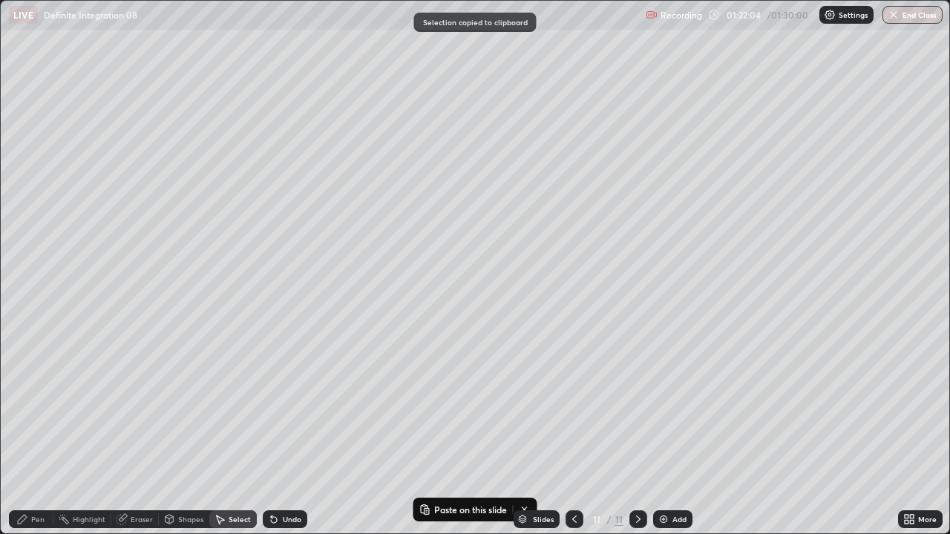
click at [675, 408] on div "Add" at bounding box center [680, 519] width 14 height 7
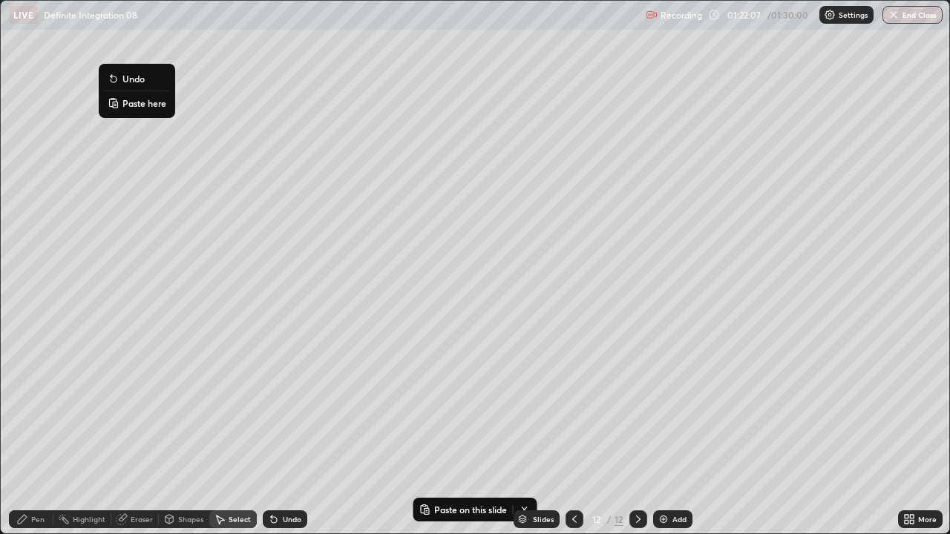
click at [137, 104] on p "Paste here" at bounding box center [144, 103] width 44 height 12
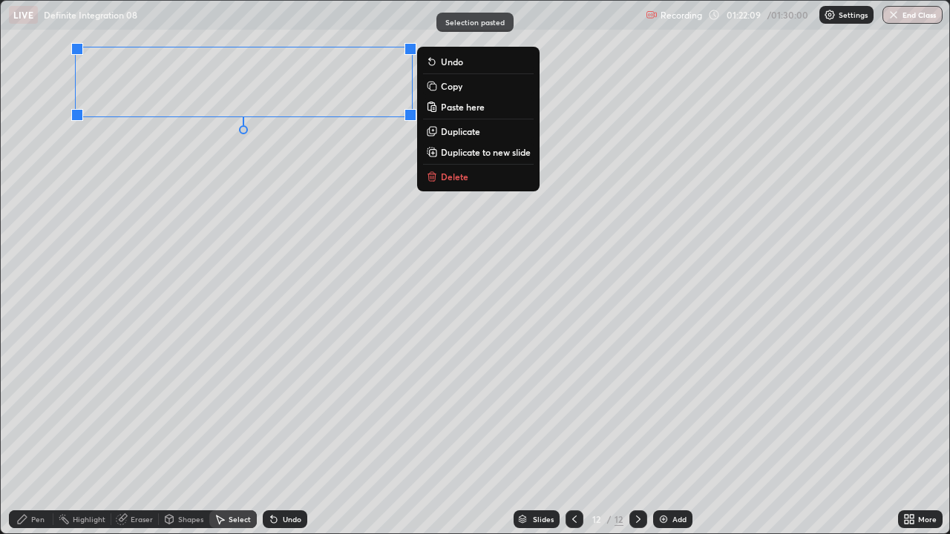
click at [147, 169] on div "0 ° Undo Copy Paste here Duplicate Duplicate to new slide Delete" at bounding box center [475, 267] width 949 height 533
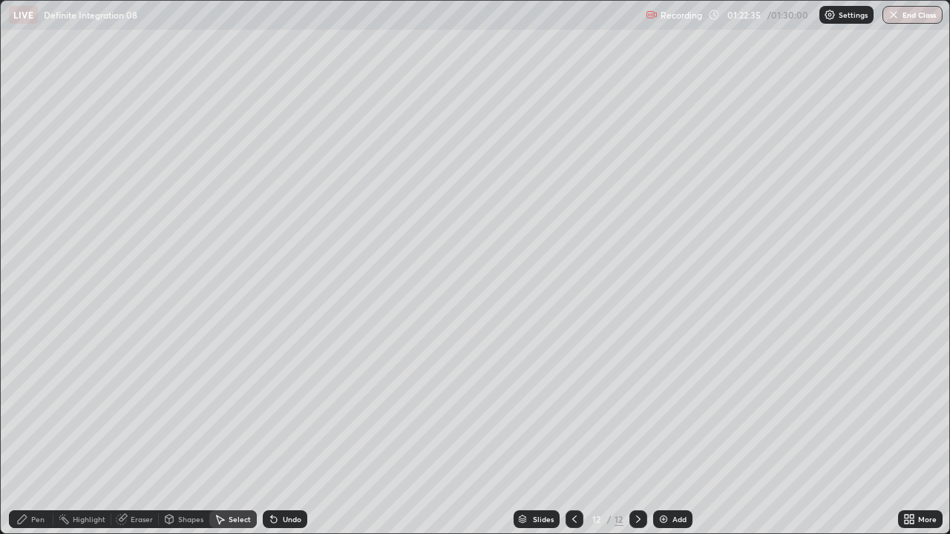
click at [36, 408] on div "Pen" at bounding box center [37, 519] width 13 height 7
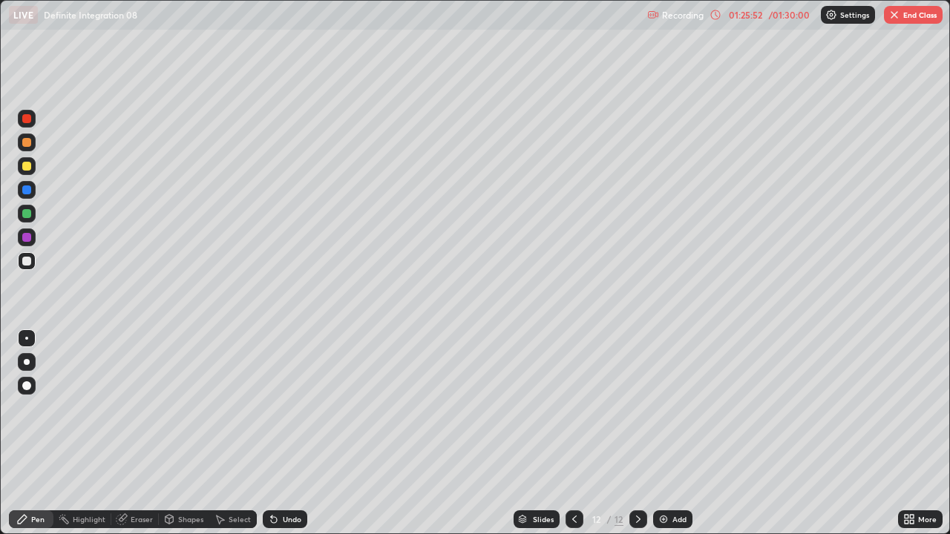
click at [572, 408] on icon at bounding box center [574, 519] width 4 height 7
click at [237, 408] on div "Select" at bounding box center [240, 519] width 22 height 7
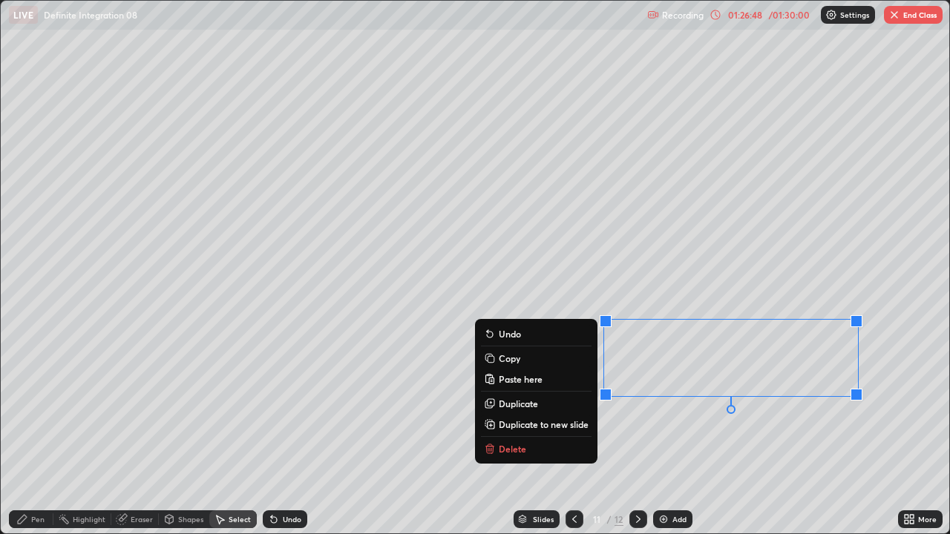
click at [514, 356] on p "Copy" at bounding box center [510, 359] width 22 height 12
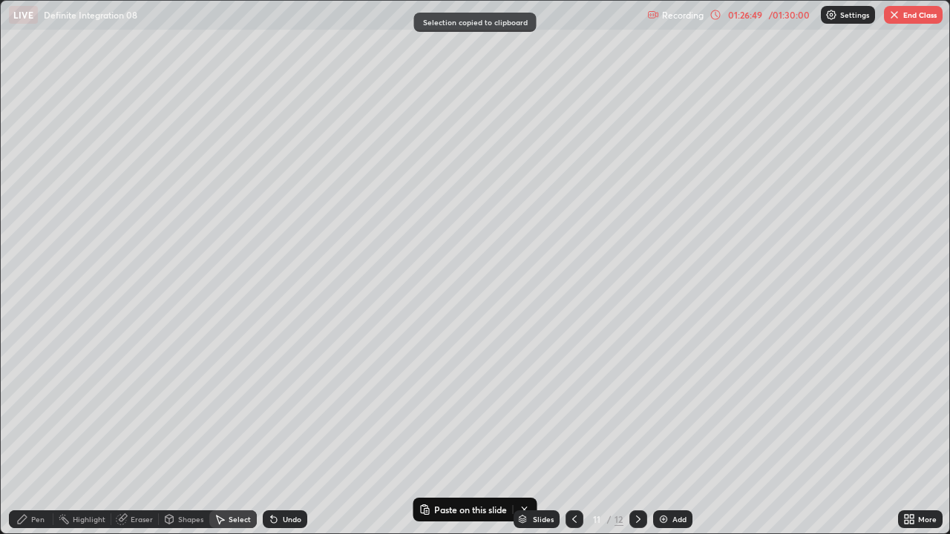
click at [637, 408] on icon at bounding box center [638, 520] width 12 height 12
click at [638, 408] on icon at bounding box center [638, 520] width 12 height 12
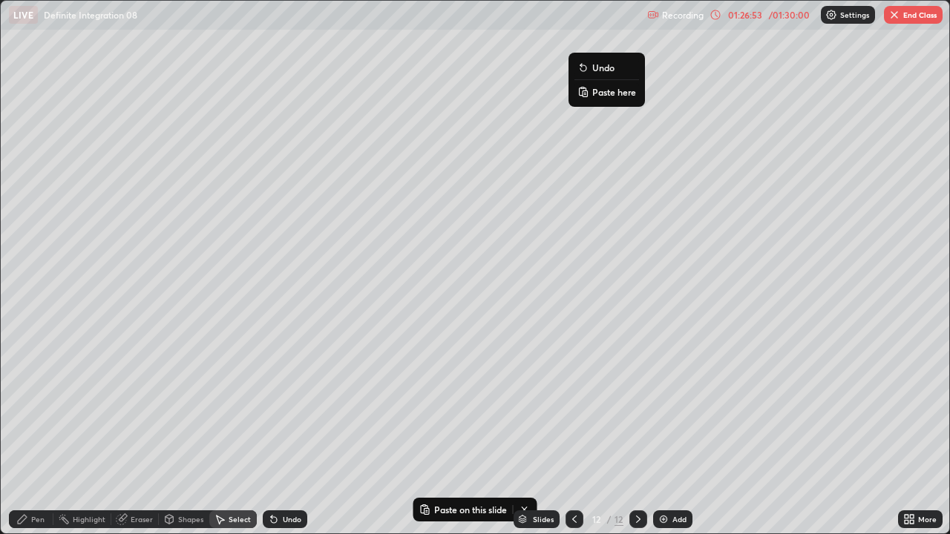
click at [606, 94] on p "Paste here" at bounding box center [614, 92] width 44 height 12
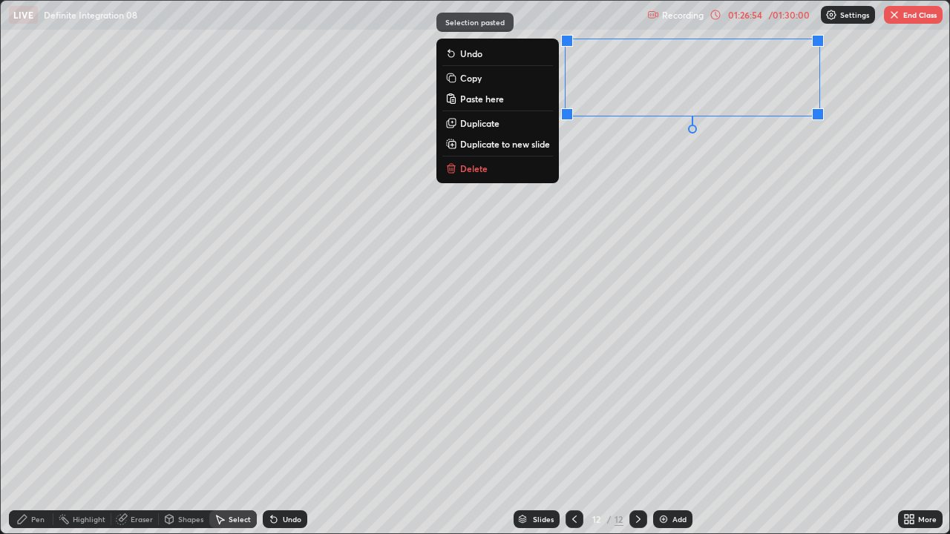
click at [595, 170] on div "0 ° Undo Copy Paste here Duplicate Duplicate to new slide Delete" at bounding box center [475, 267] width 949 height 533
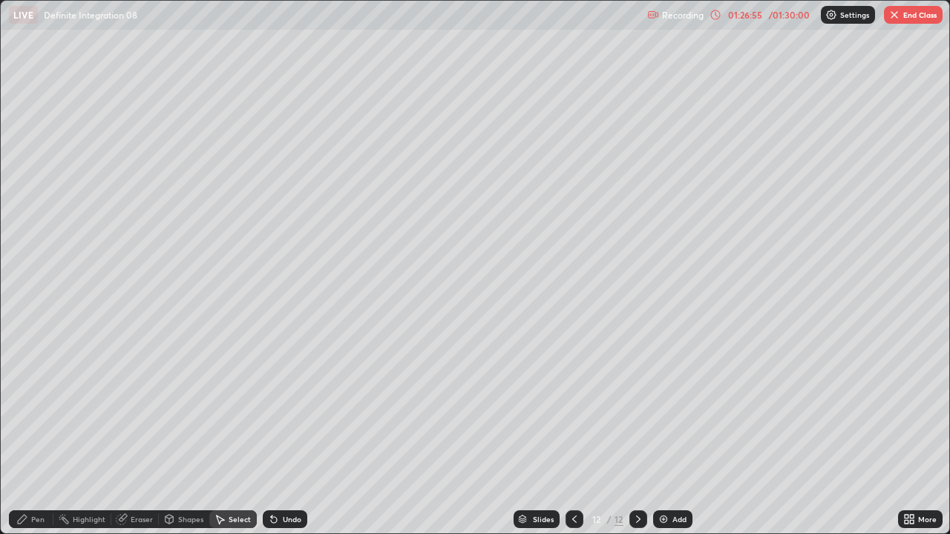
click at [41, 408] on div "Pen" at bounding box center [37, 519] width 13 height 7
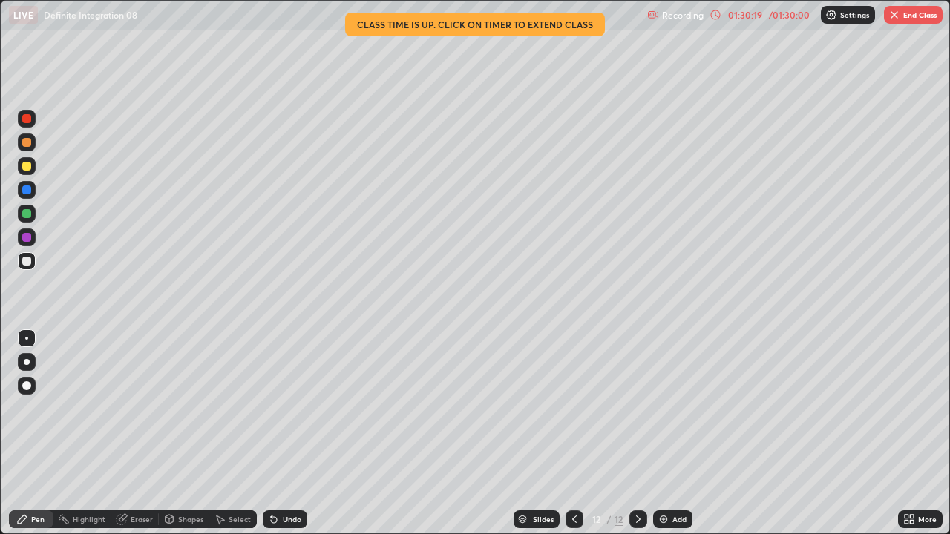
click at [924, 13] on button "End Class" at bounding box center [913, 15] width 59 height 18
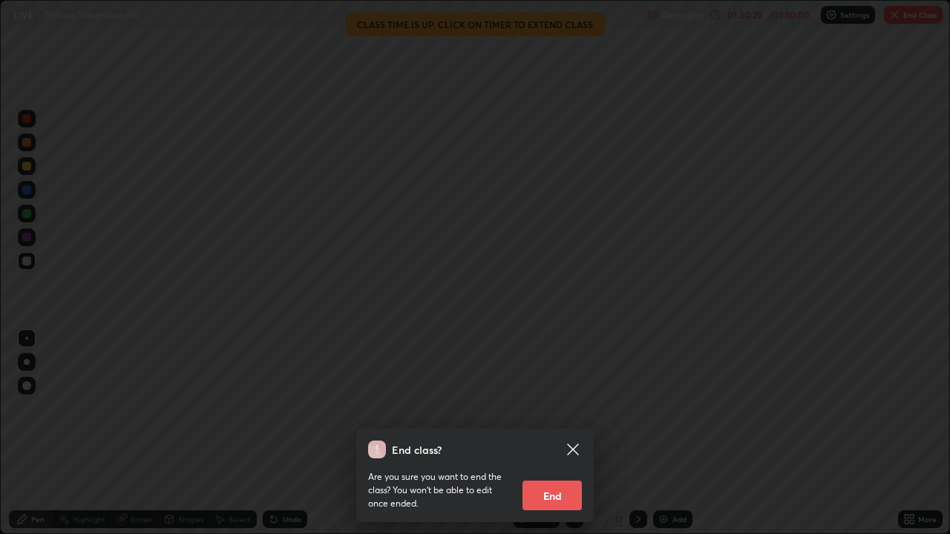
click at [567, 408] on button "End" at bounding box center [552, 496] width 59 height 30
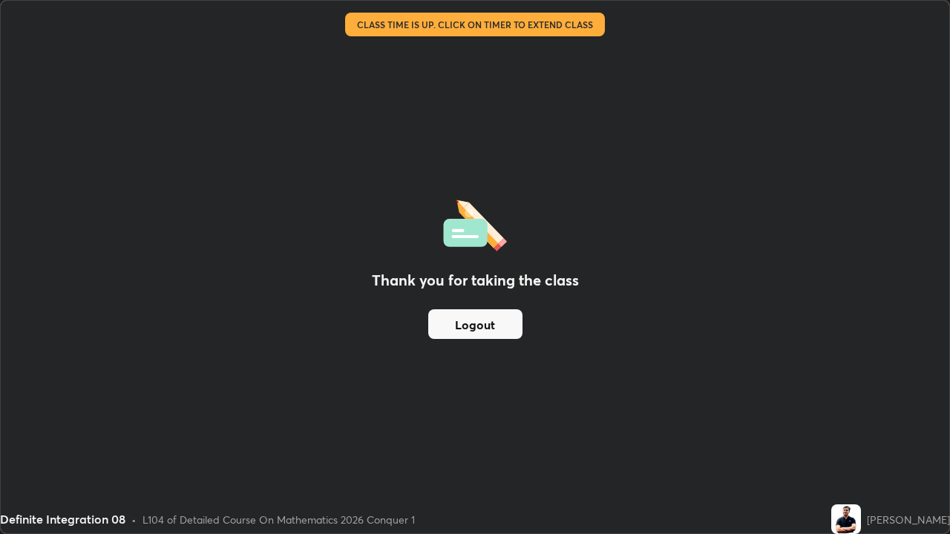
click at [492, 325] on button "Logout" at bounding box center [475, 325] width 94 height 30
